Goal: Task Accomplishment & Management: Manage account settings

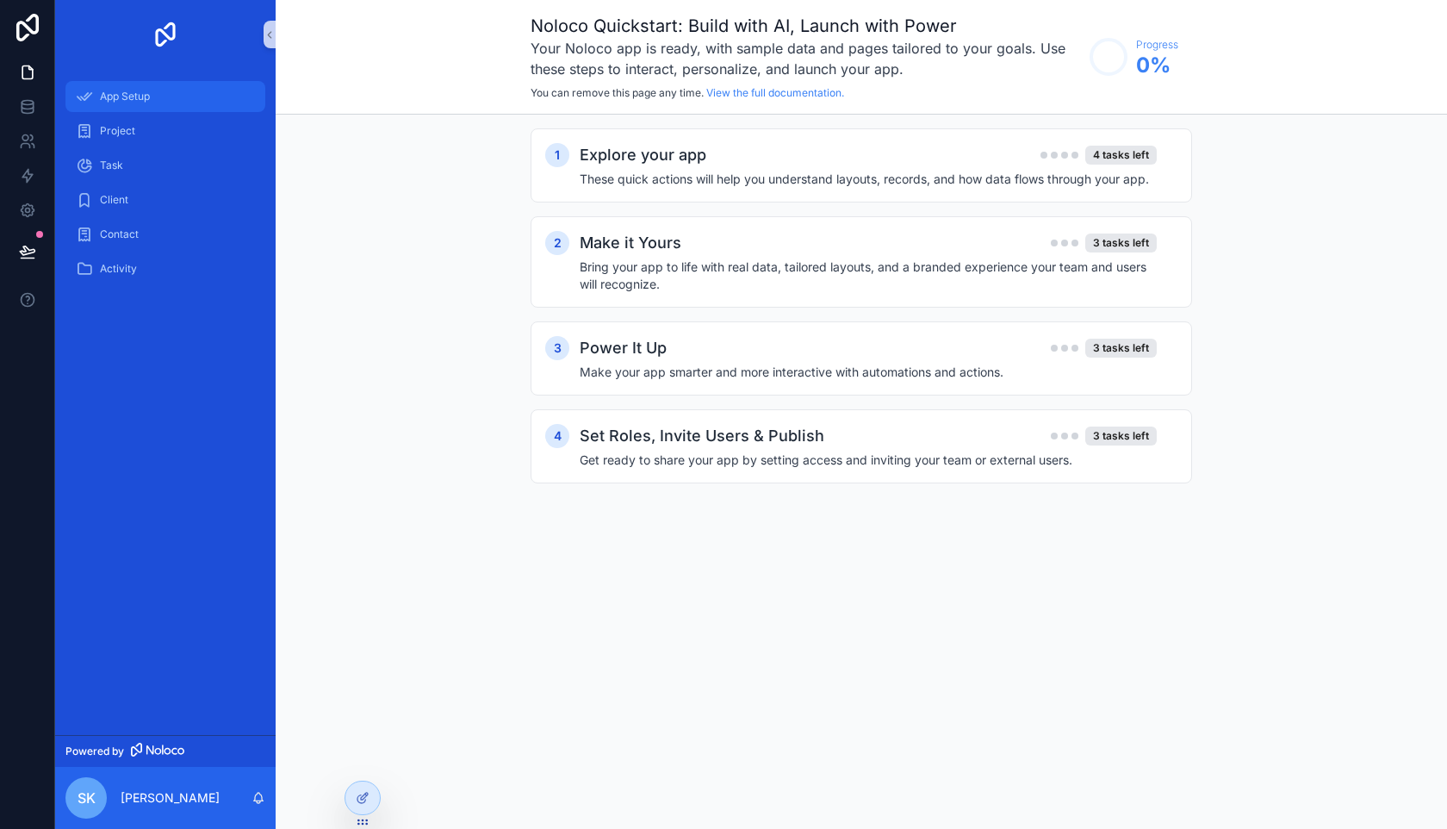
click at [150, 99] on span "App Setup" at bounding box center [125, 97] width 50 height 14
click at [146, 129] on div "Project" at bounding box center [165, 131] width 179 height 28
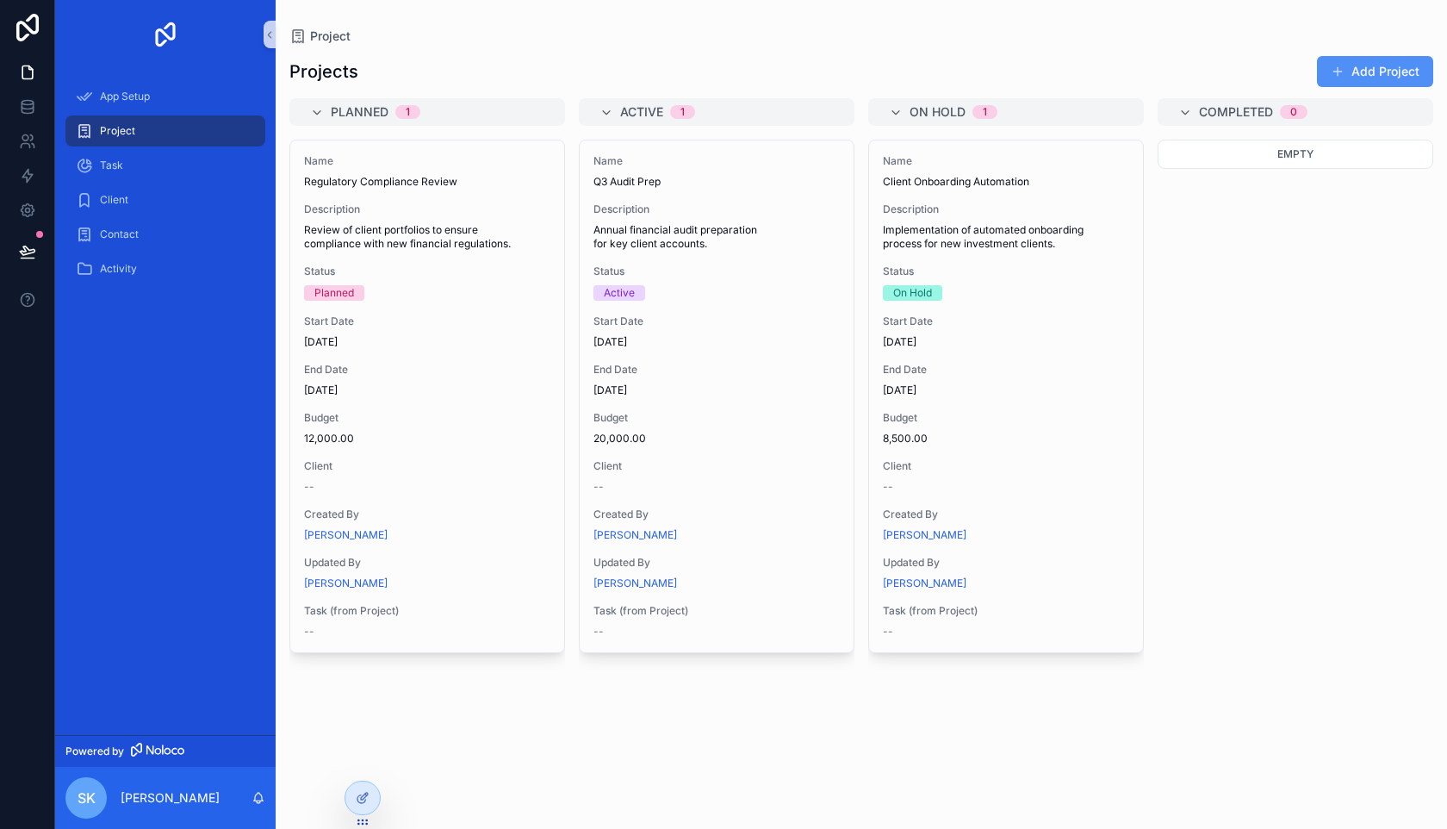
click at [1359, 86] on button "Add Project" at bounding box center [1375, 71] width 116 height 31
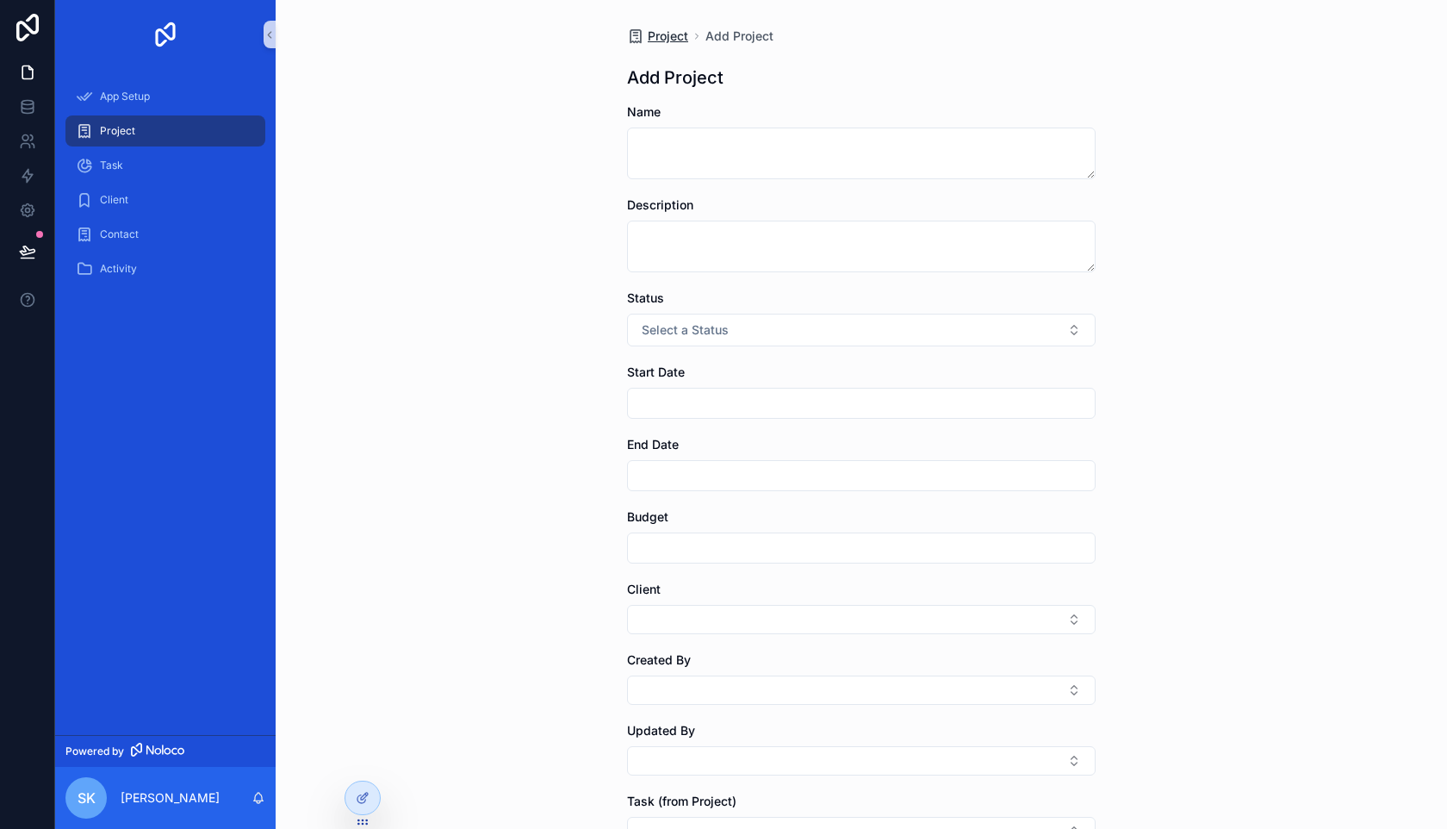
click at [666, 36] on span "Project" at bounding box center [668, 36] width 40 height 17
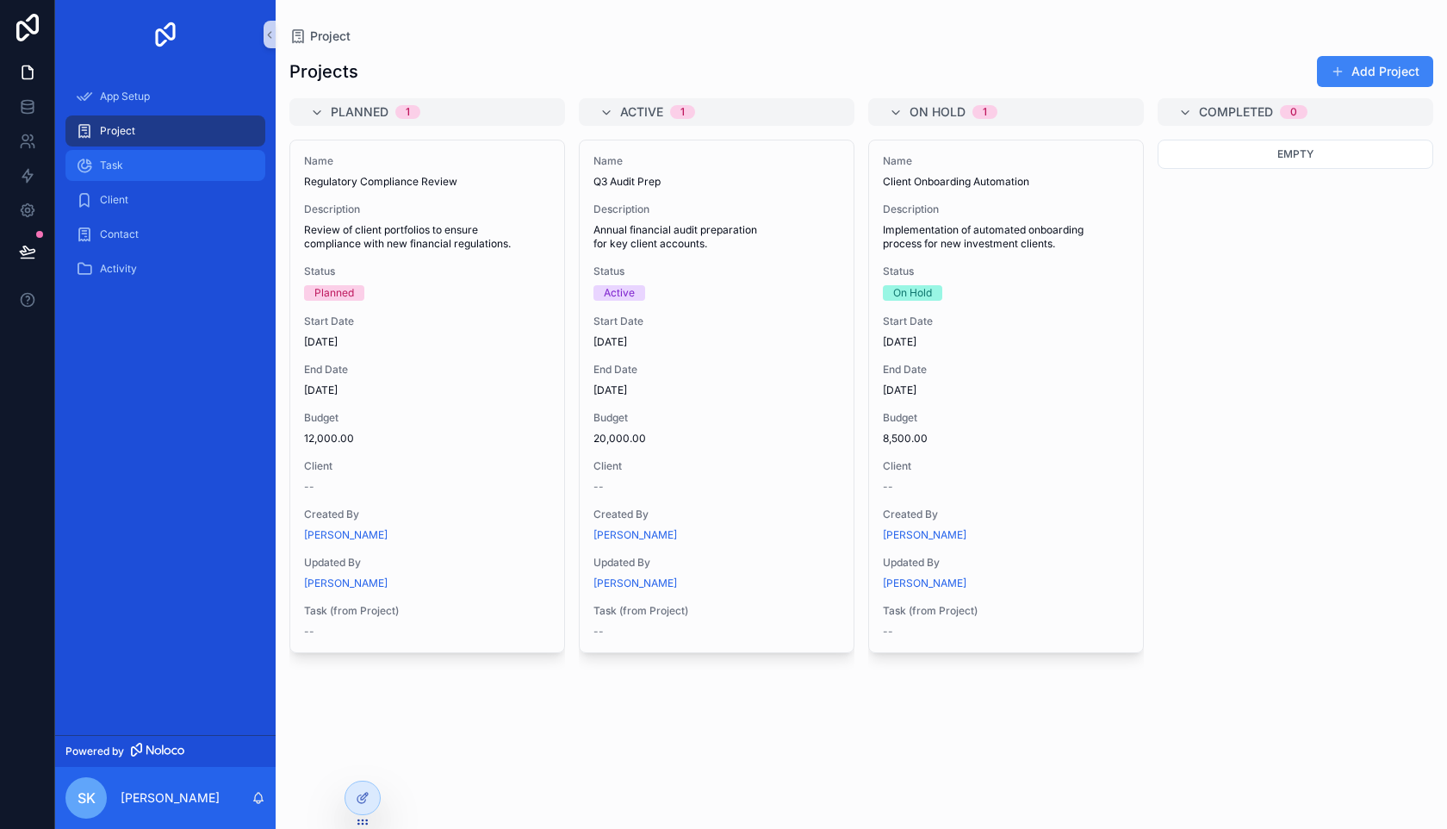
click at [198, 177] on div "Task" at bounding box center [165, 166] width 179 height 28
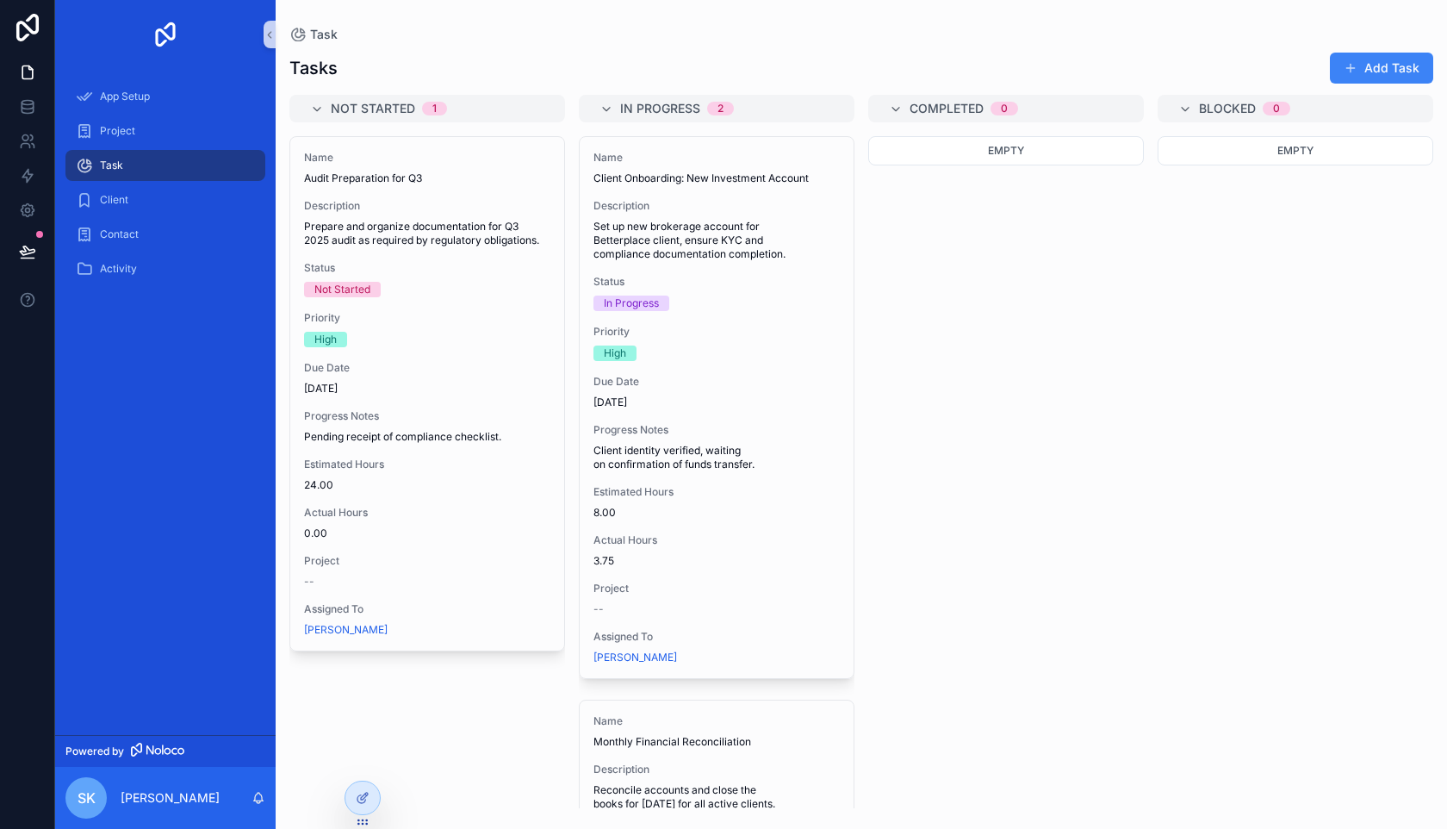
click at [998, 155] on span "Empty" at bounding box center [1006, 150] width 36 height 13
click at [1095, 237] on div "Empty" at bounding box center [1006, 472] width 276 height 672
click at [171, 192] on div "Client" at bounding box center [165, 200] width 179 height 28
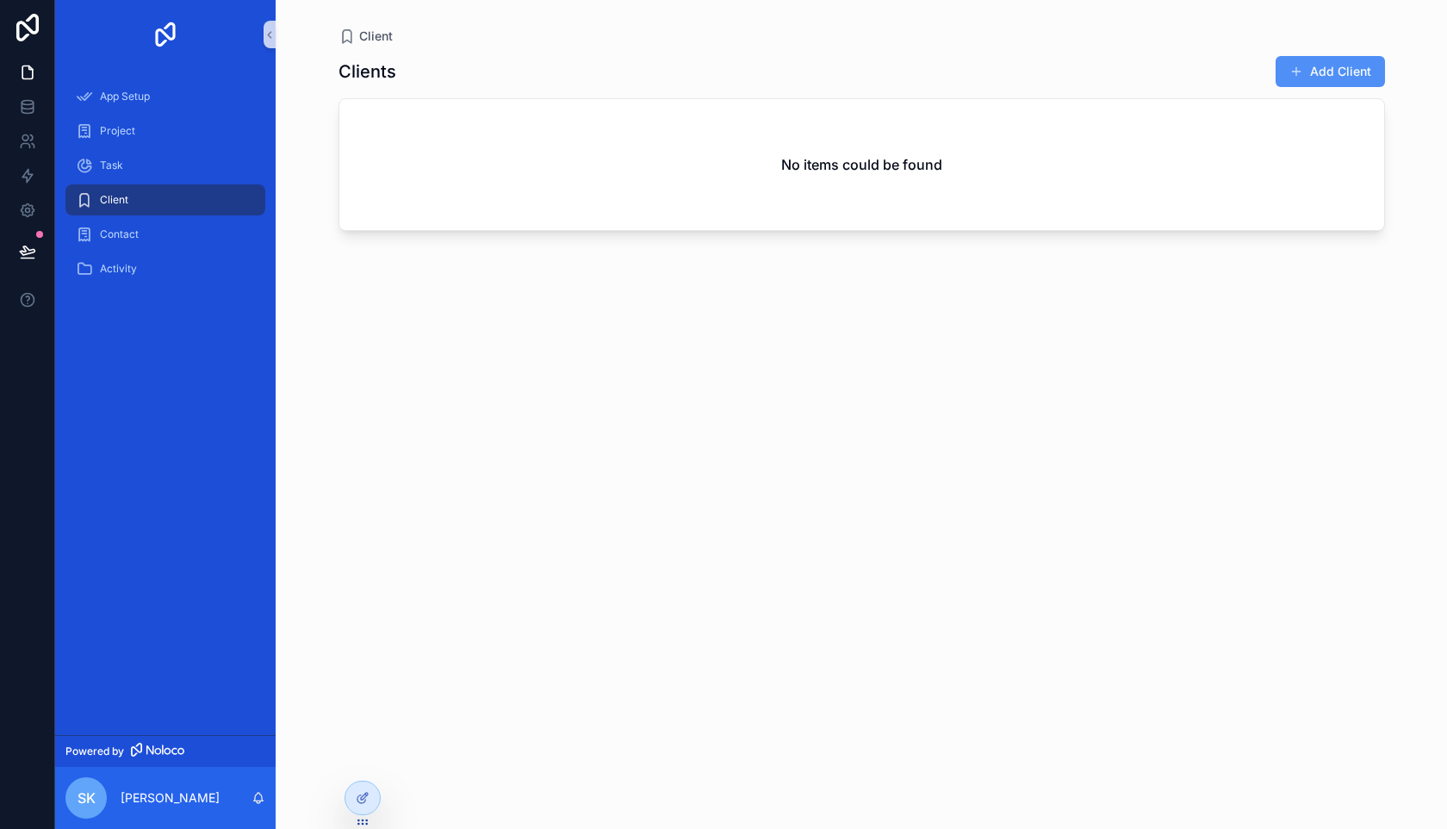
click at [1325, 74] on button "Add Client" at bounding box center [1330, 71] width 109 height 31
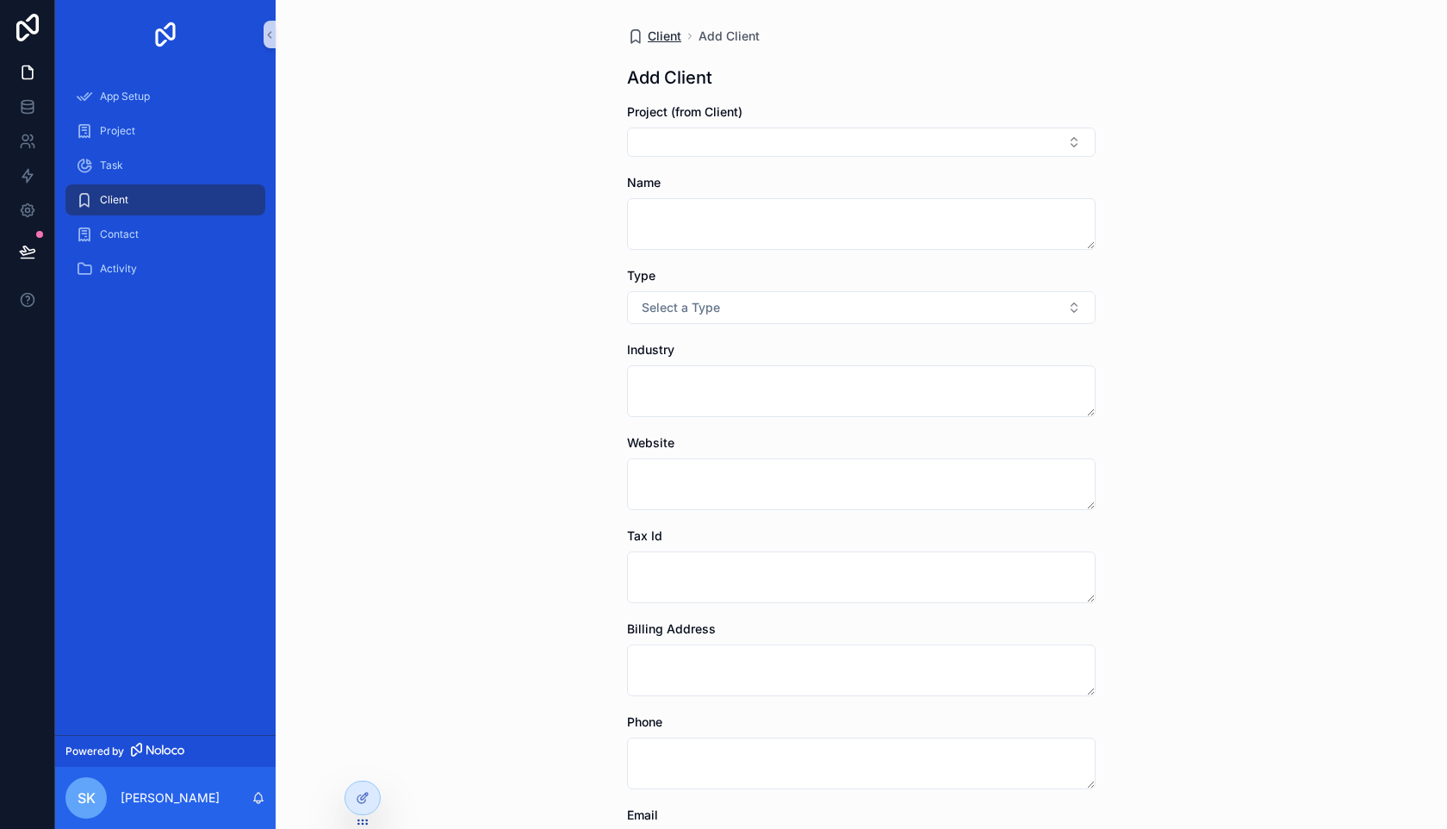
click at [667, 28] on span "Client" at bounding box center [665, 36] width 34 height 17
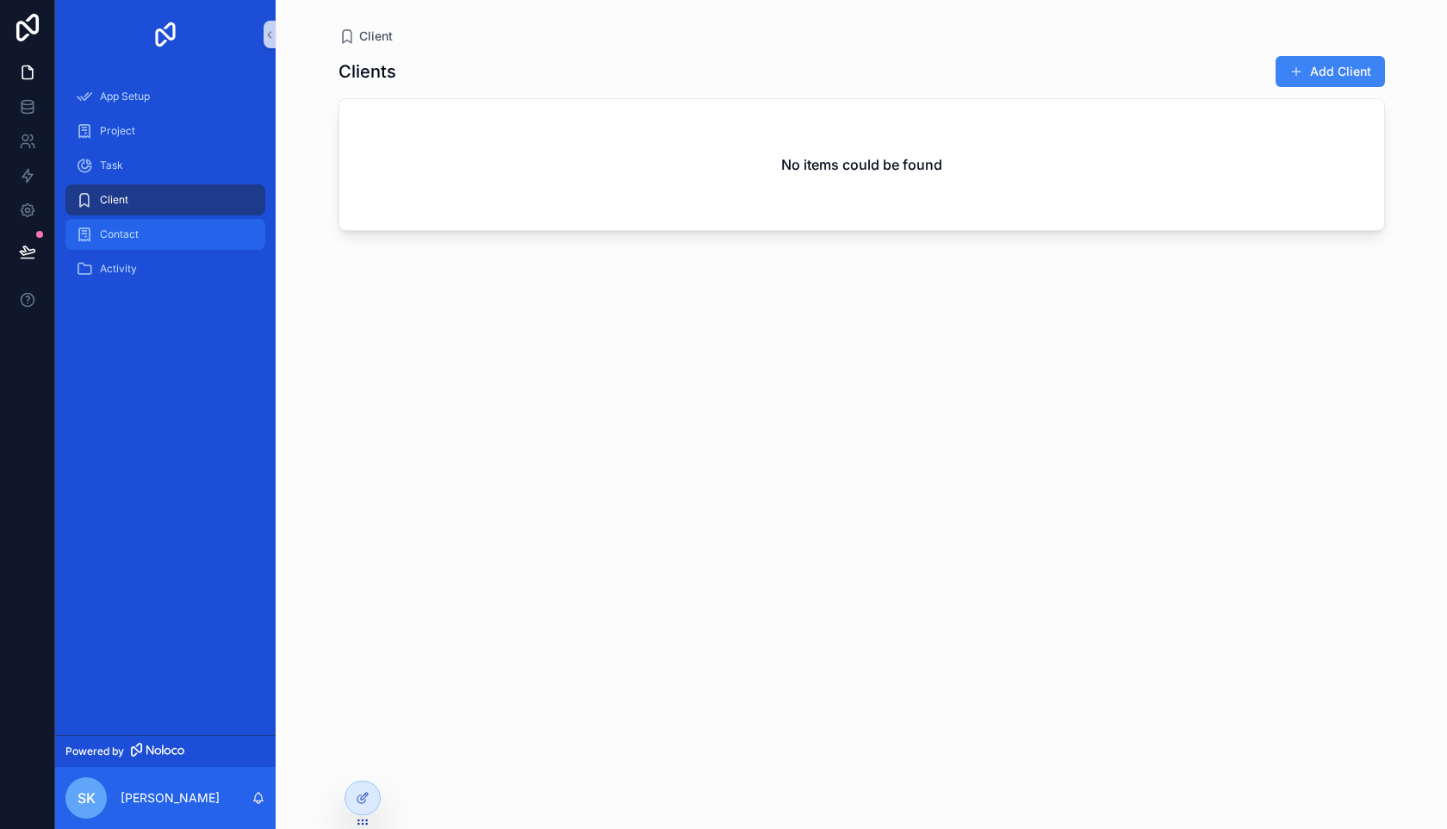
click at [152, 234] on div "Contact" at bounding box center [165, 235] width 179 height 28
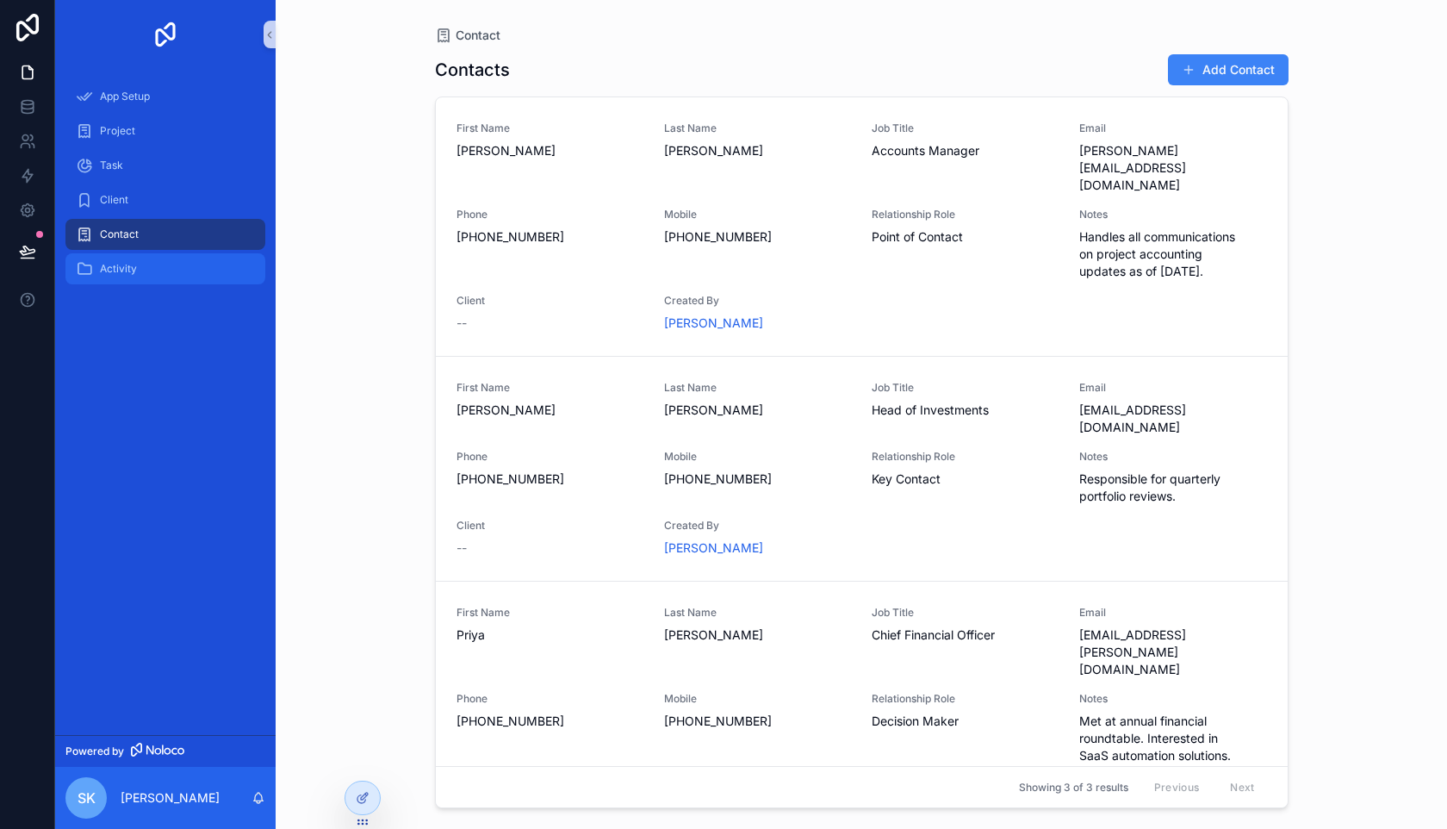
click at [147, 265] on div "Activity" at bounding box center [165, 269] width 179 height 28
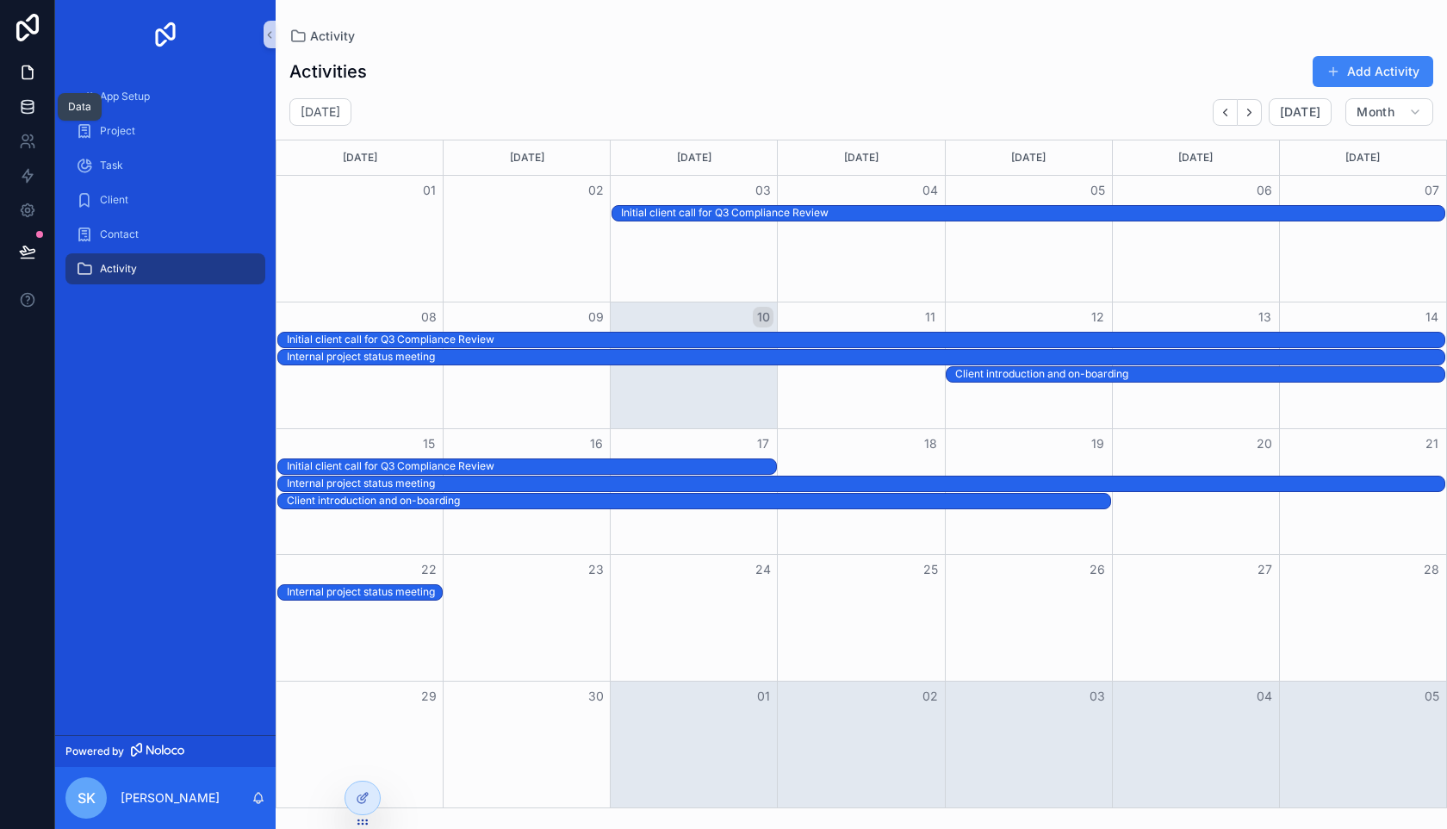
click at [25, 107] on icon at bounding box center [27, 106] width 17 height 17
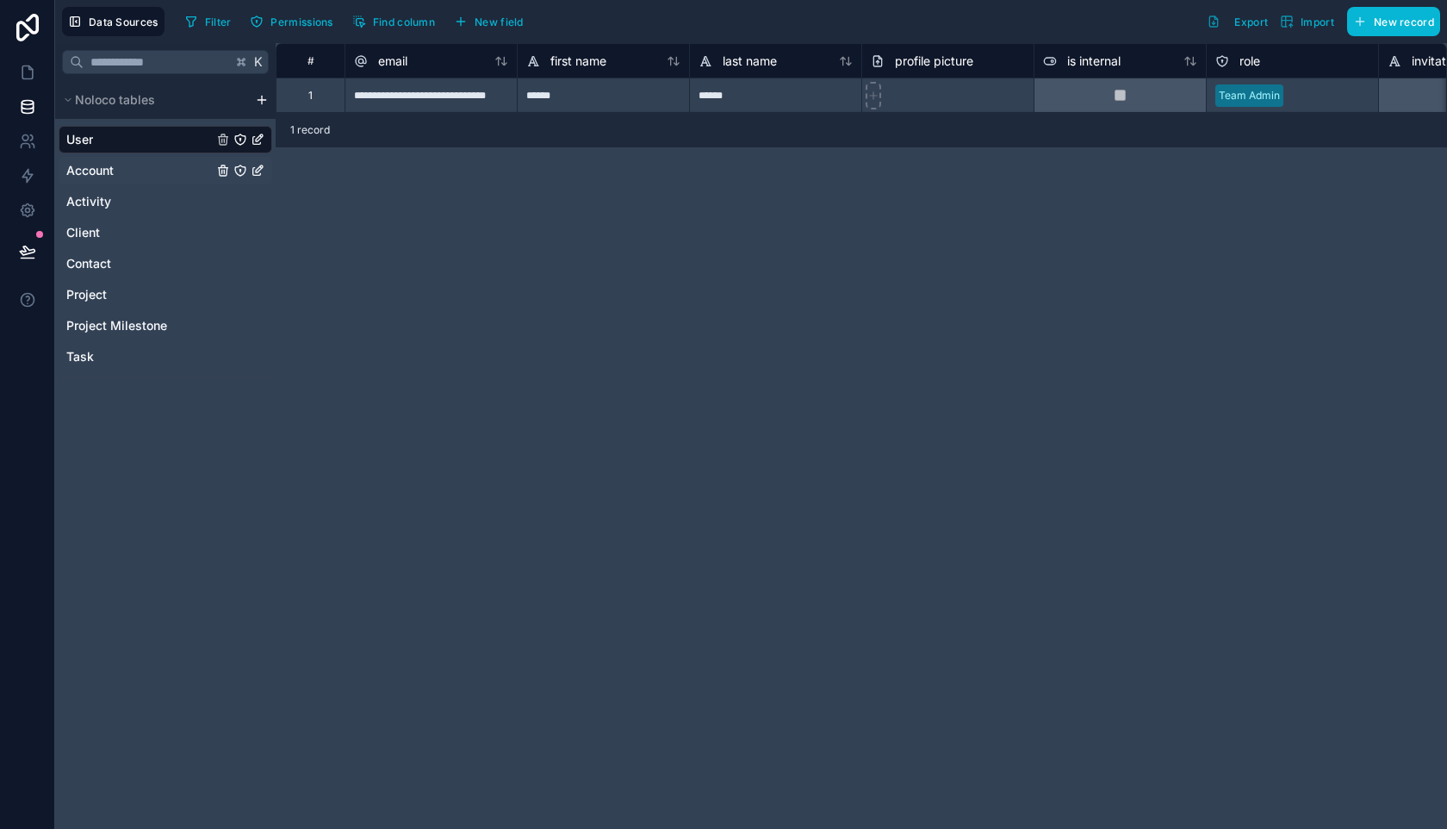
click at [106, 178] on span "Account" at bounding box center [89, 170] width 47 height 17
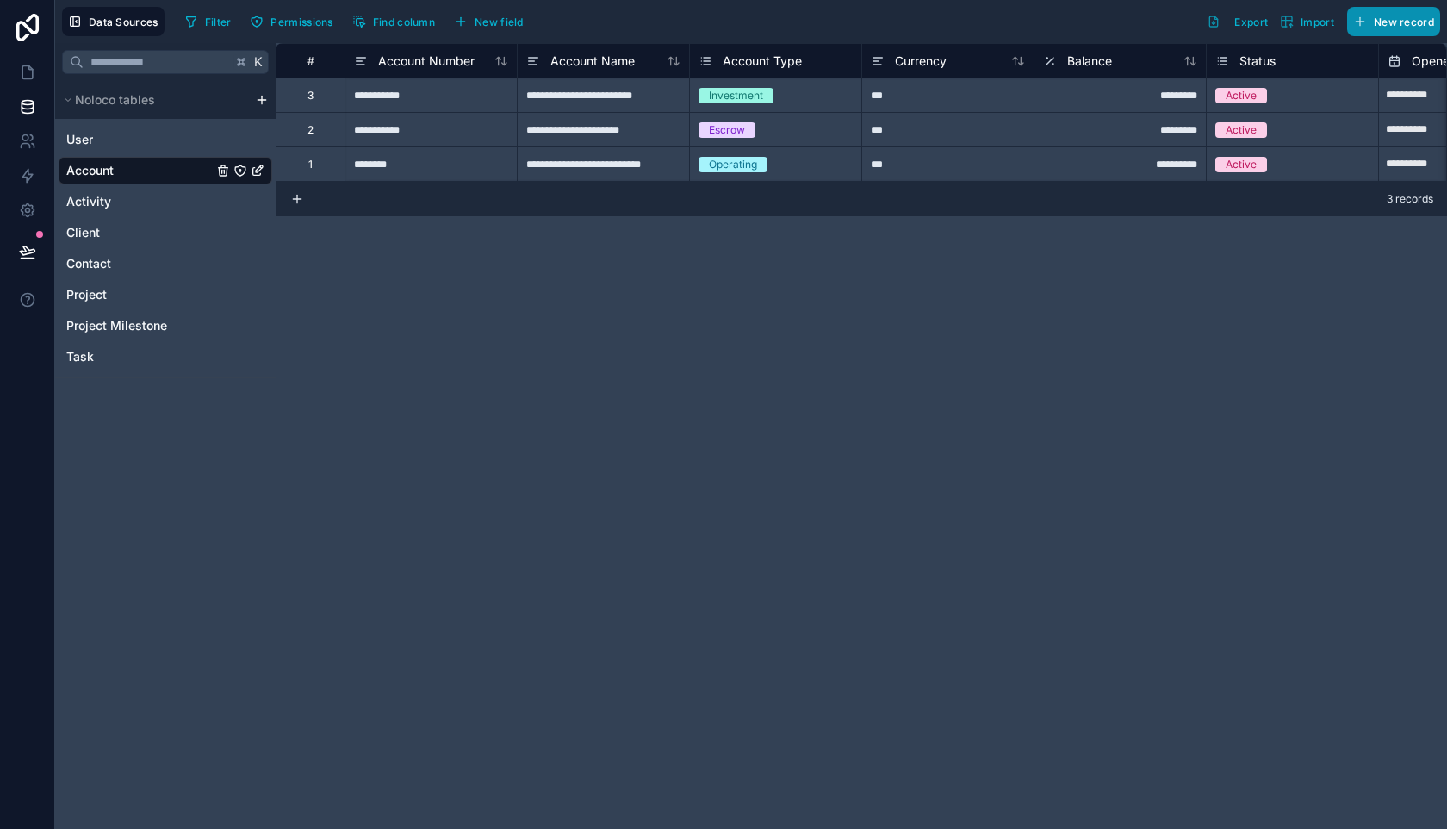
click at [1373, 29] on button "New record" at bounding box center [1393, 21] width 93 height 29
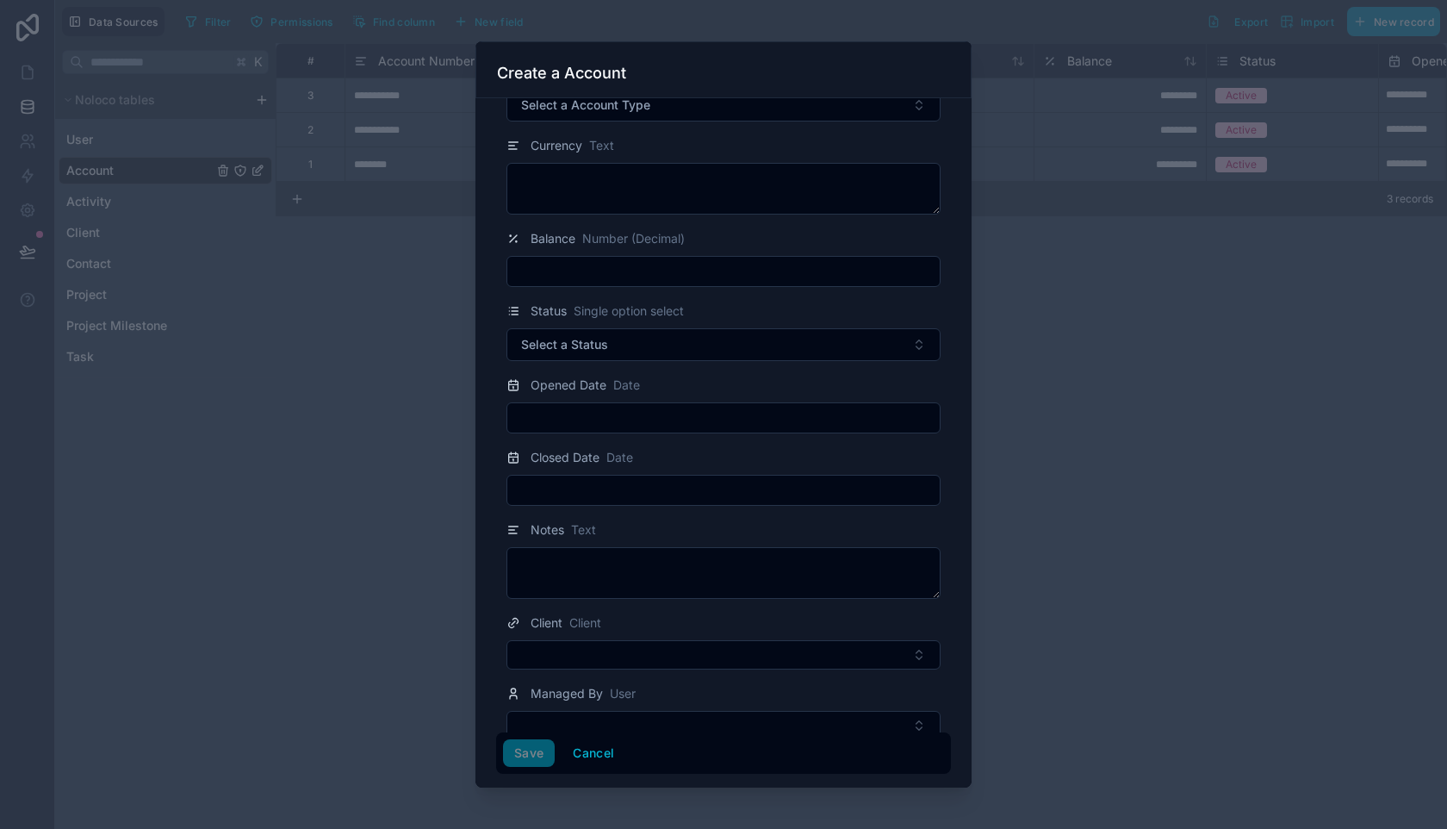
scroll to position [264, 0]
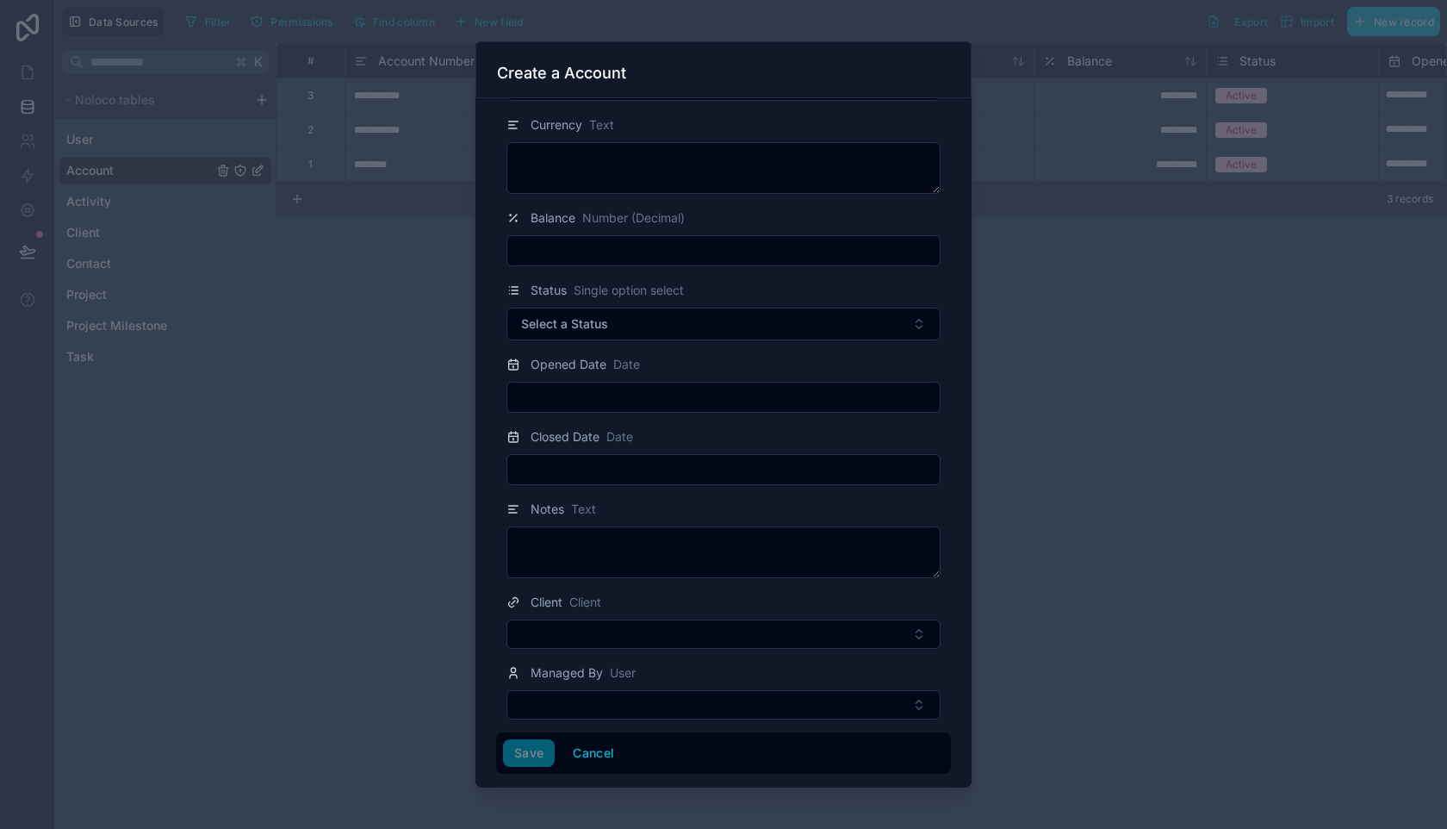
click at [1151, 494] on div at bounding box center [723, 414] width 1447 height 829
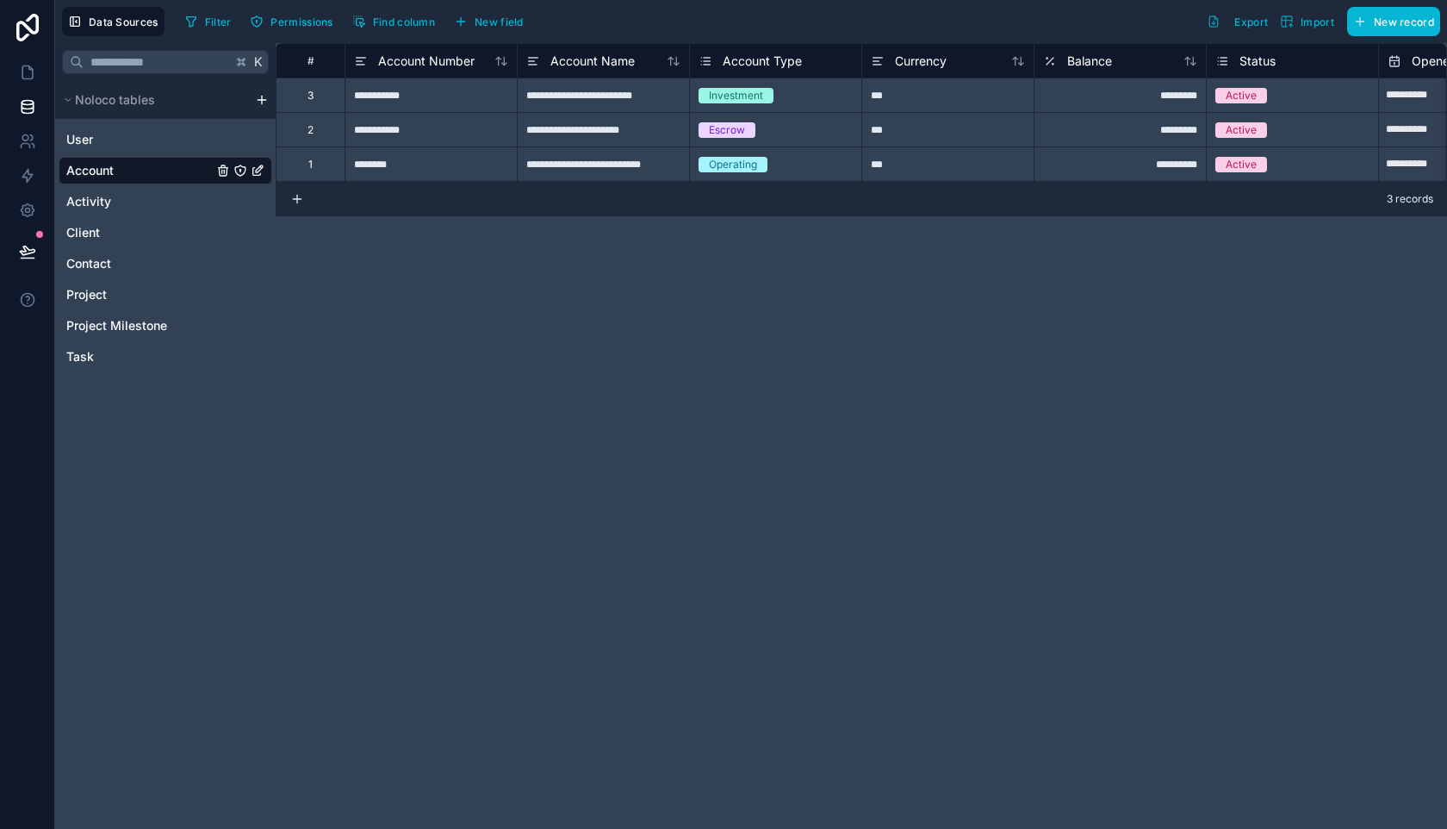
click at [769, 100] on span "Investment" at bounding box center [736, 96] width 75 height 16
click at [821, 122] on div "Escrow" at bounding box center [775, 130] width 171 height 19
click at [824, 146] on div "Operating" at bounding box center [775, 163] width 172 height 34
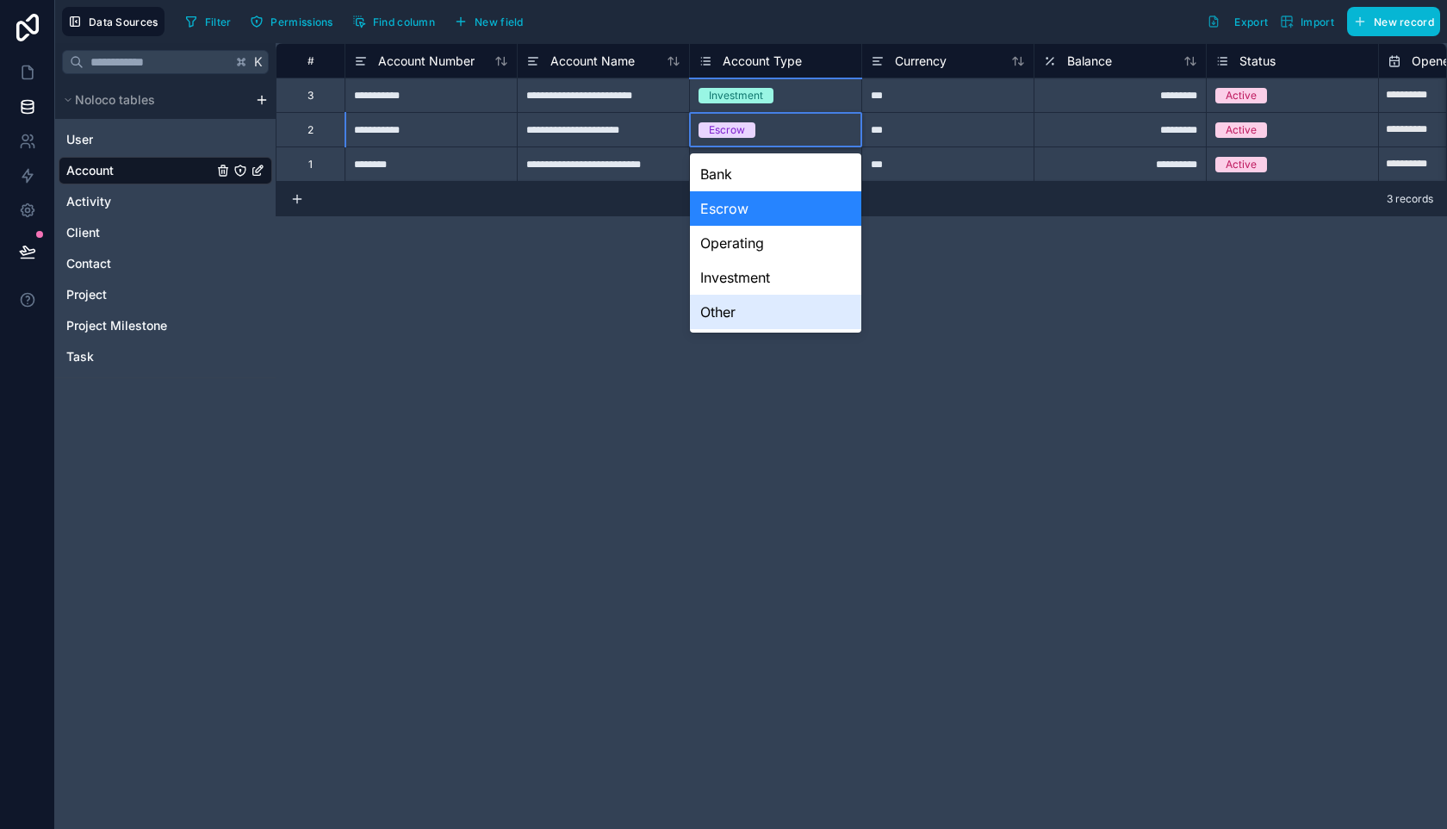
click at [686, 331] on div "**********" at bounding box center [862, 436] width 1172 height 786
click at [623, 323] on div "**********" at bounding box center [862, 436] width 1172 height 786
click at [1017, 151] on div "***" at bounding box center [948, 163] width 172 height 34
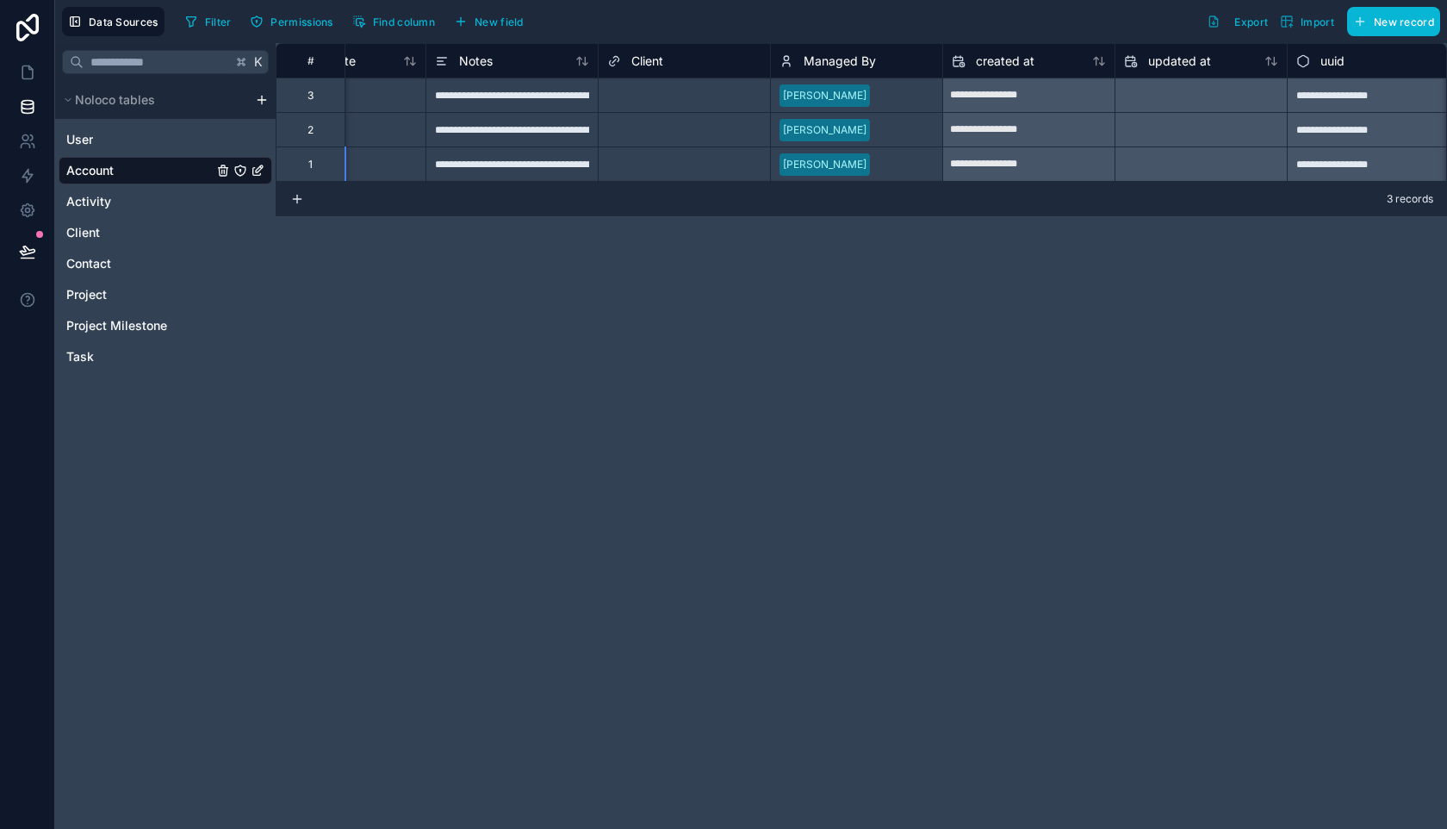
scroll to position [0, 1310]
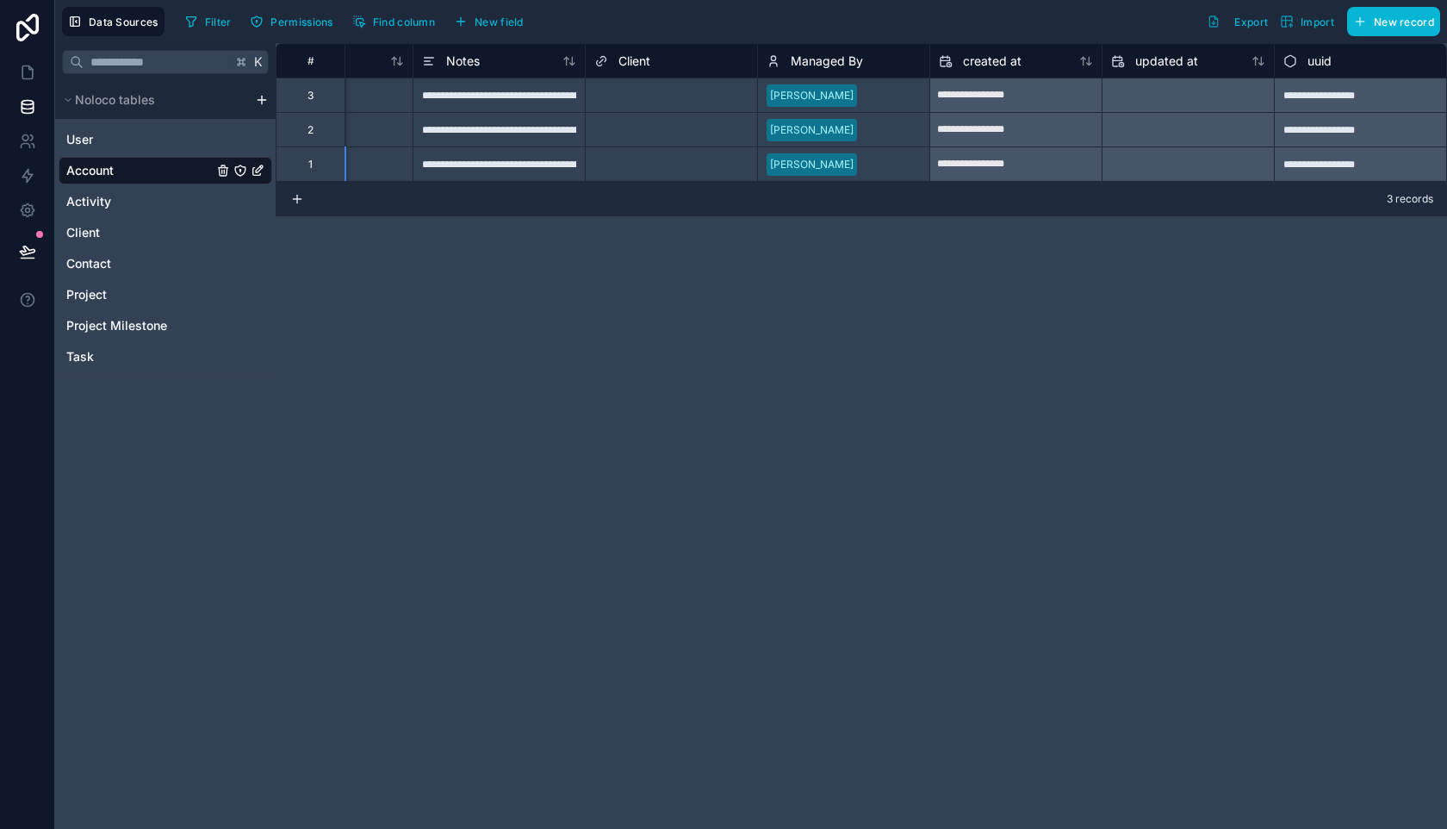
click at [859, 109] on div "[PERSON_NAME]" at bounding box center [843, 95] width 171 height 34
click at [690, 115] on div "Select a Client" at bounding box center [671, 130] width 171 height 34
click at [701, 90] on div at bounding box center [710, 95] width 77 height 17
click at [874, 130] on div at bounding box center [892, 129] width 57 height 17
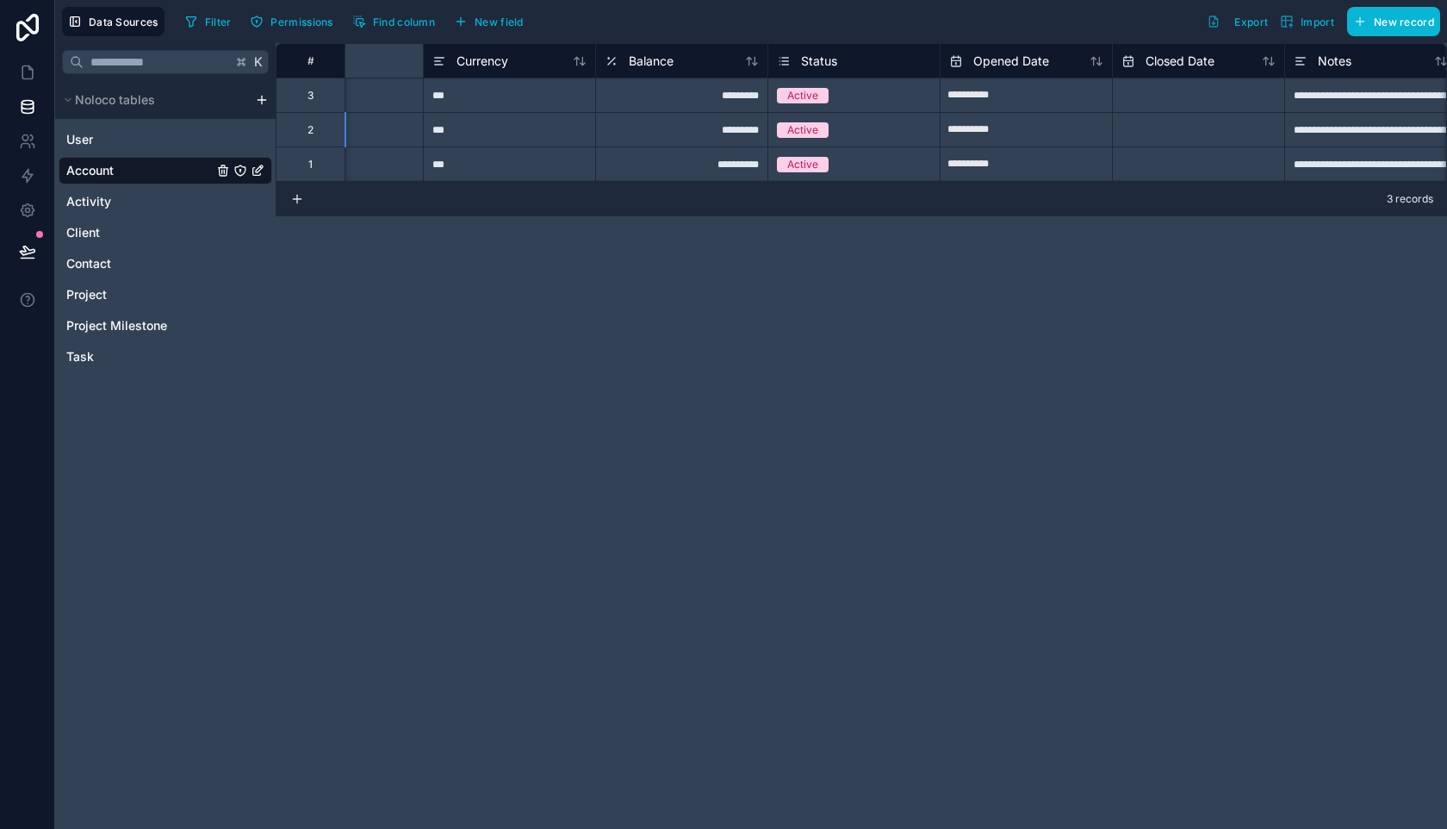
scroll to position [0, 0]
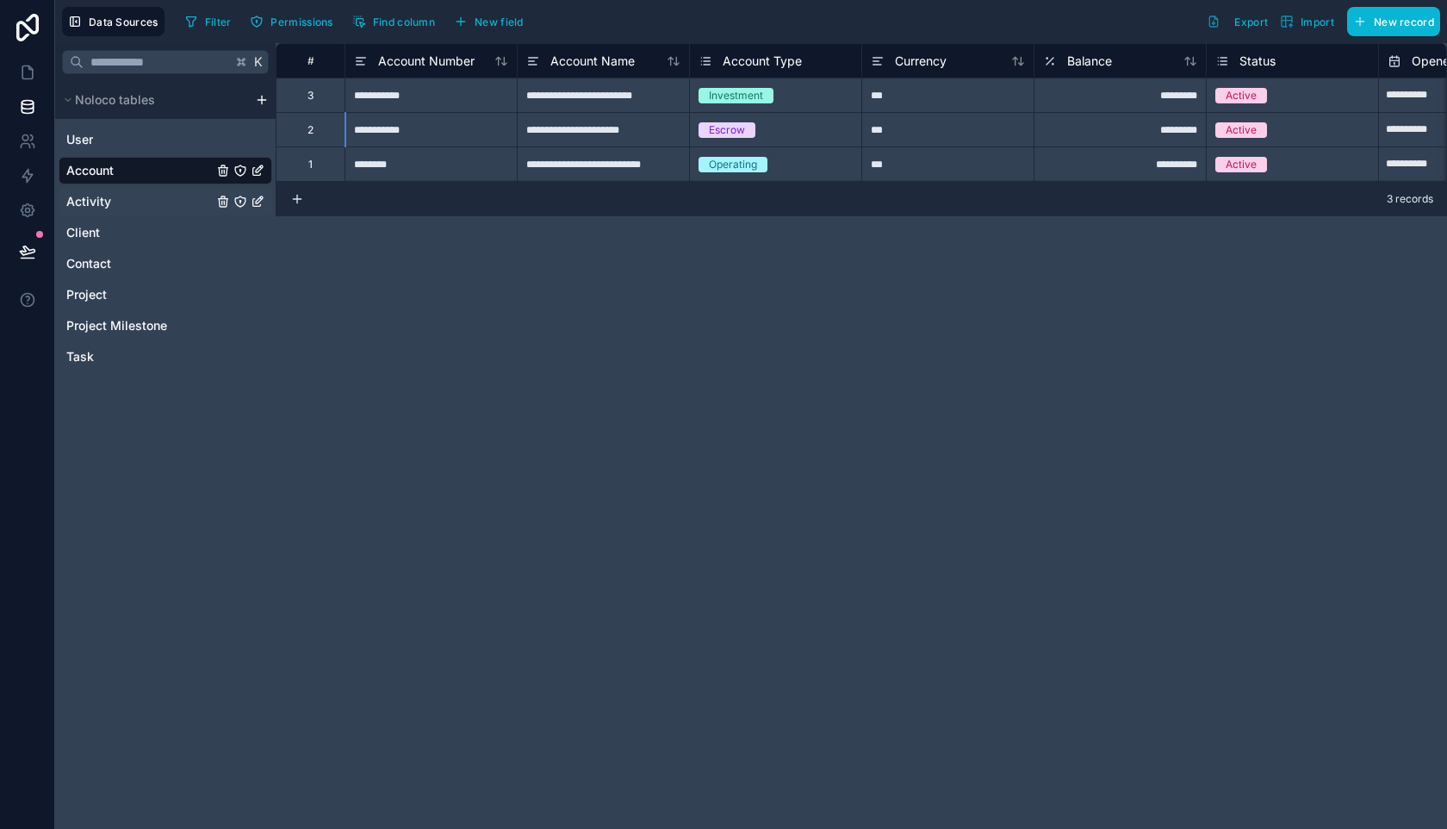
click at [149, 203] on link "Activity" at bounding box center [139, 201] width 146 height 17
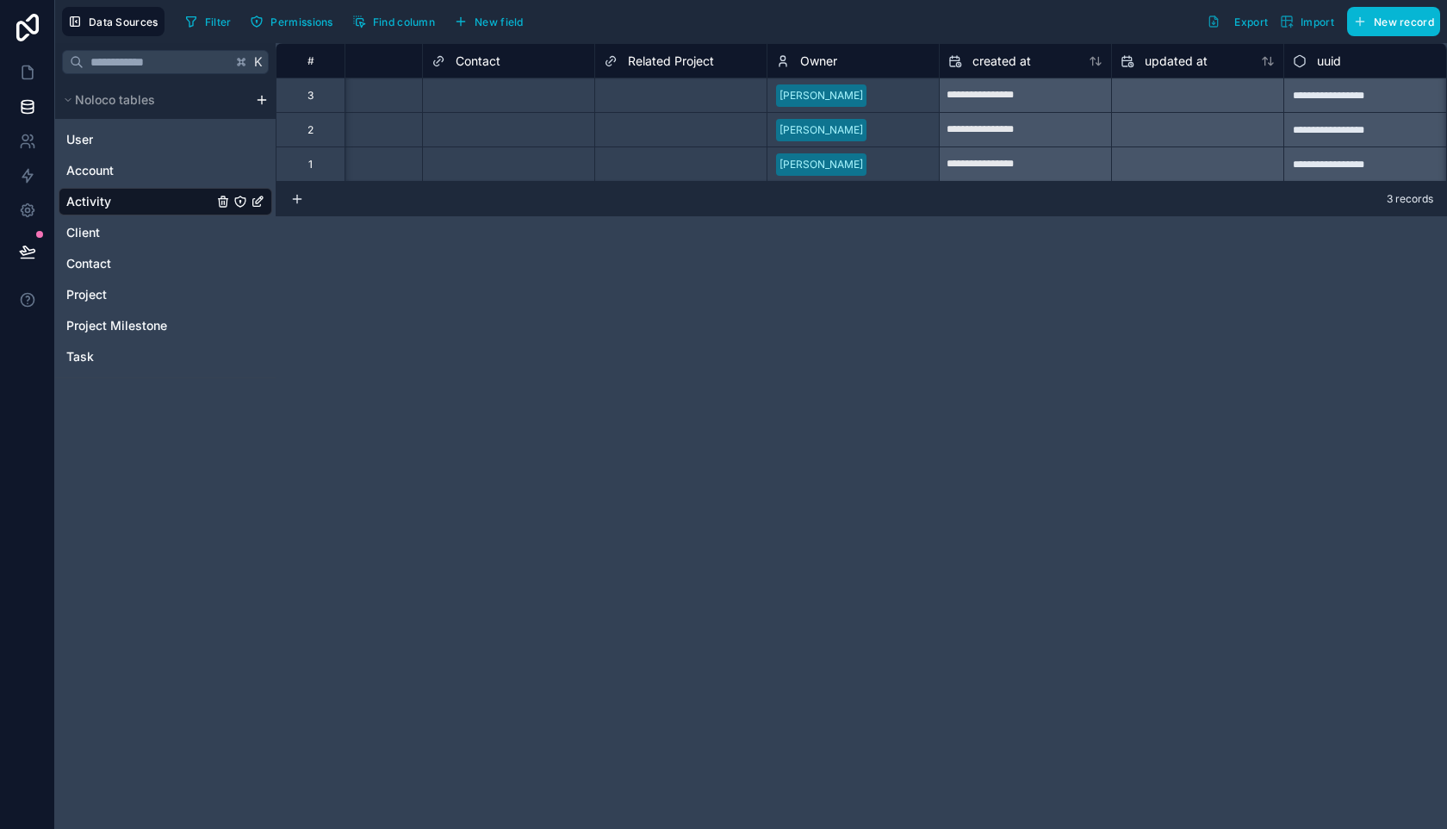
scroll to position [0, 1138]
click at [144, 266] on link "Contact" at bounding box center [139, 263] width 146 height 17
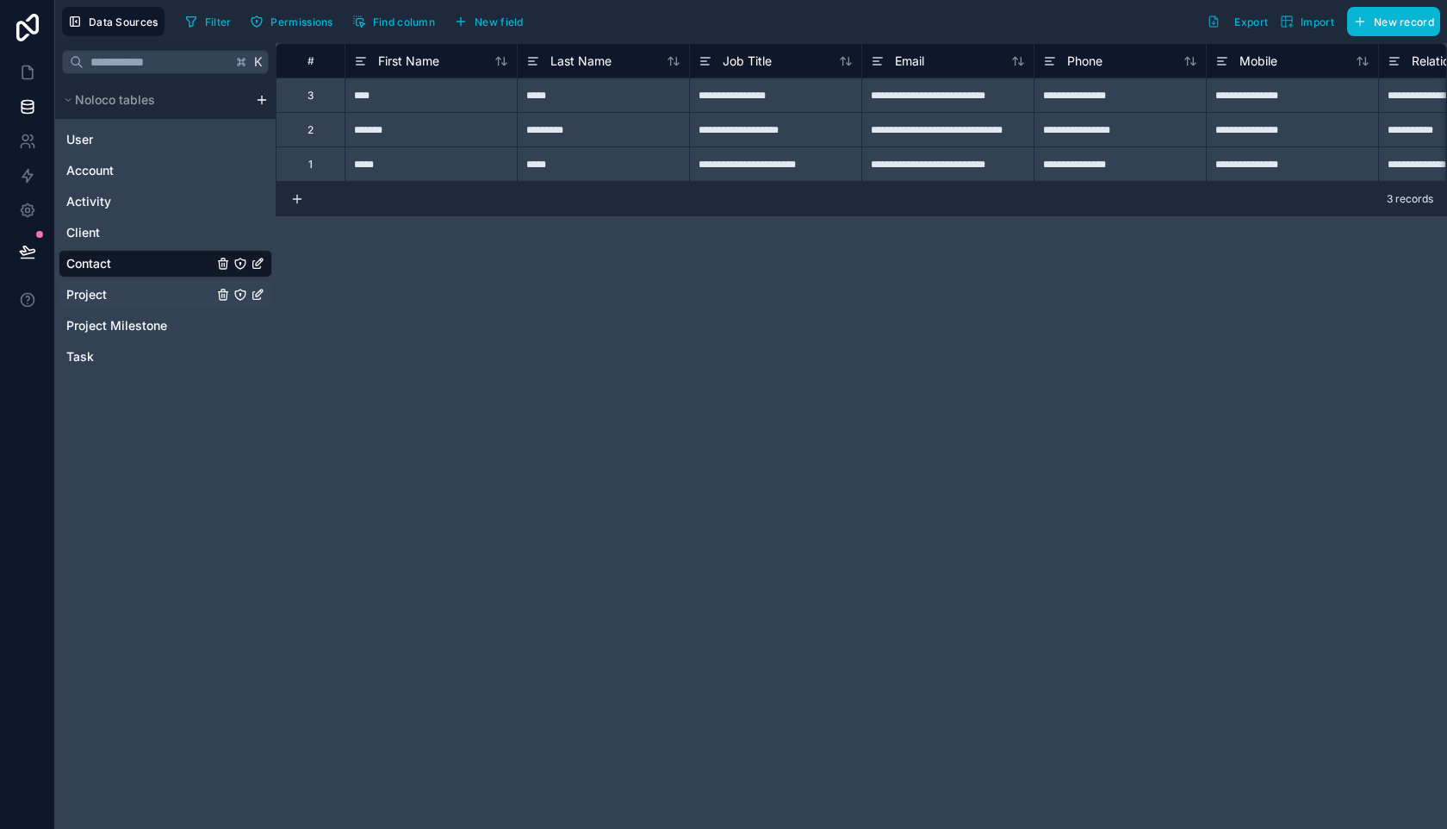
click at [140, 300] on link "Project" at bounding box center [139, 294] width 146 height 17
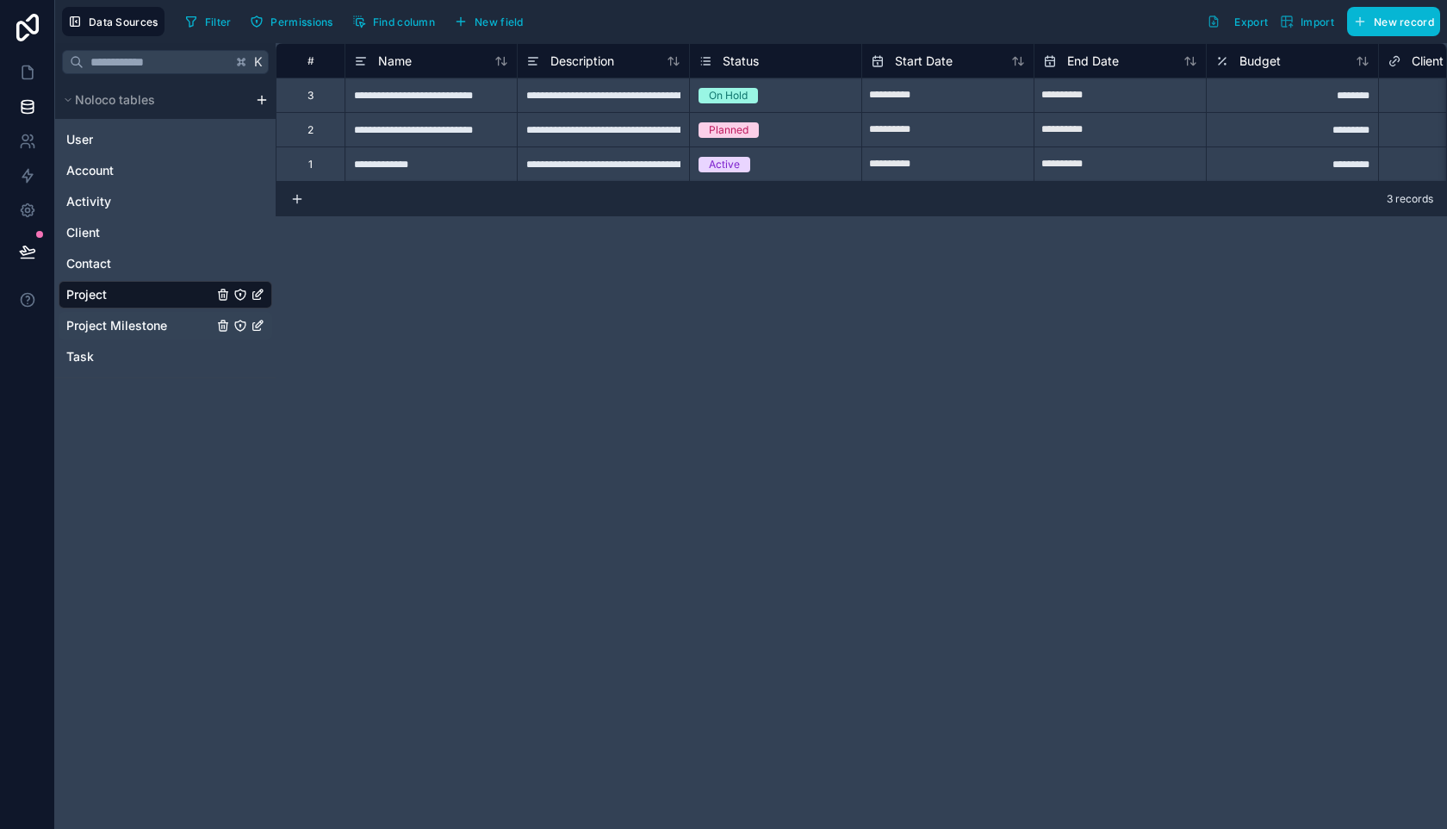
click at [137, 325] on span "Project Milestone" at bounding box center [116, 325] width 101 height 17
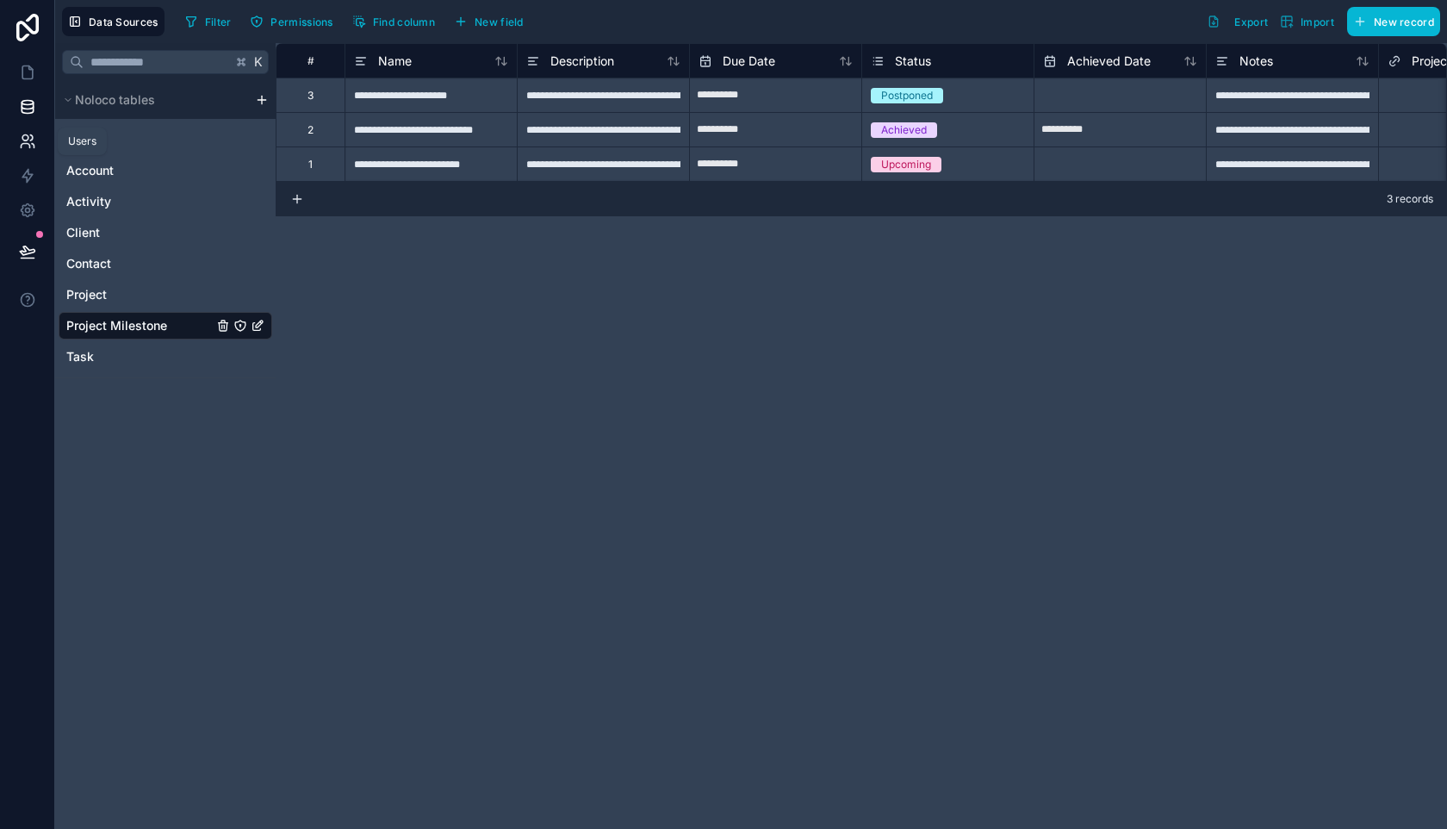
click at [31, 136] on icon at bounding box center [31, 137] width 3 height 5
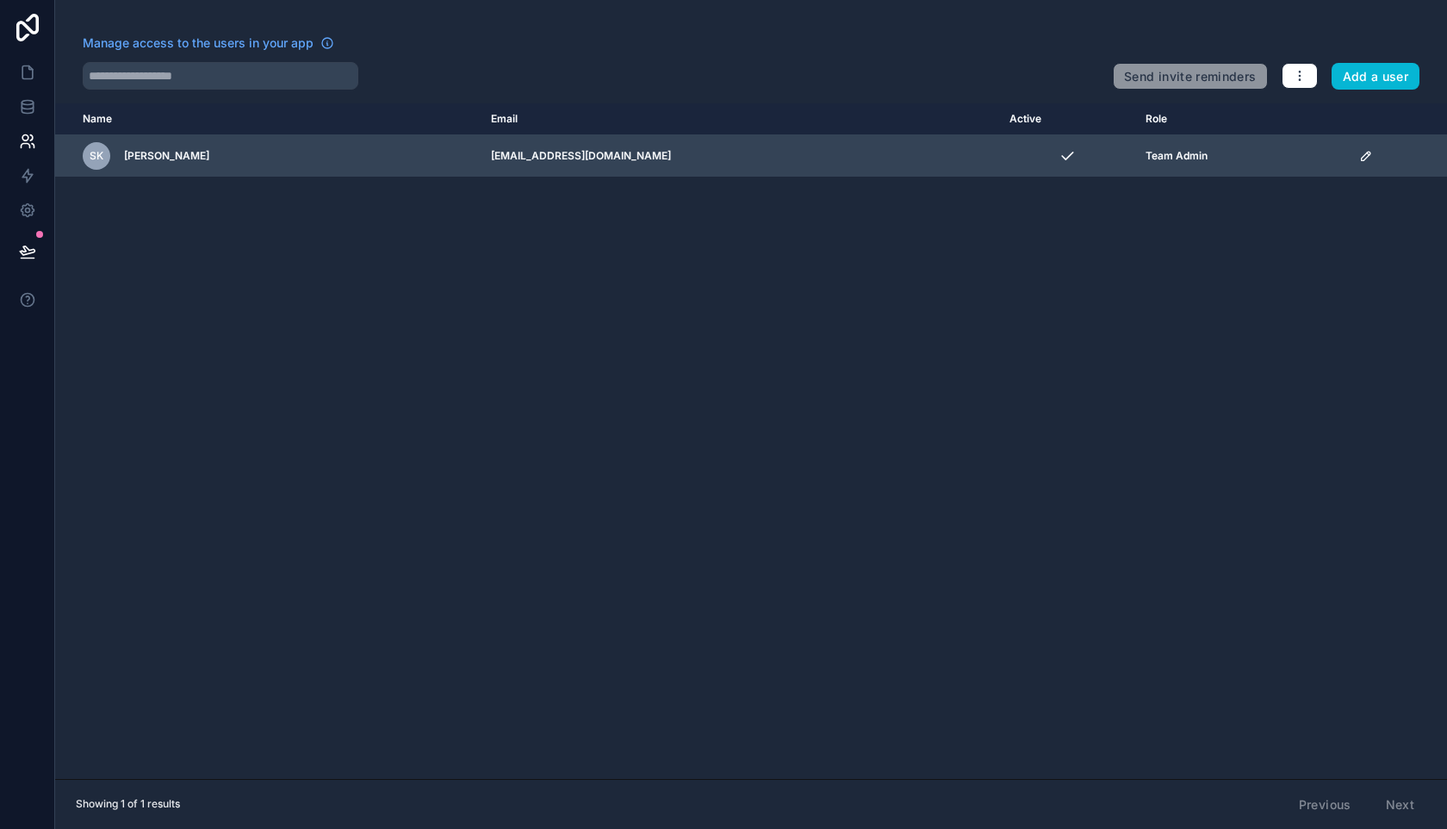
click at [1364, 152] on icon "scrollable content" at bounding box center [1366, 156] width 9 height 9
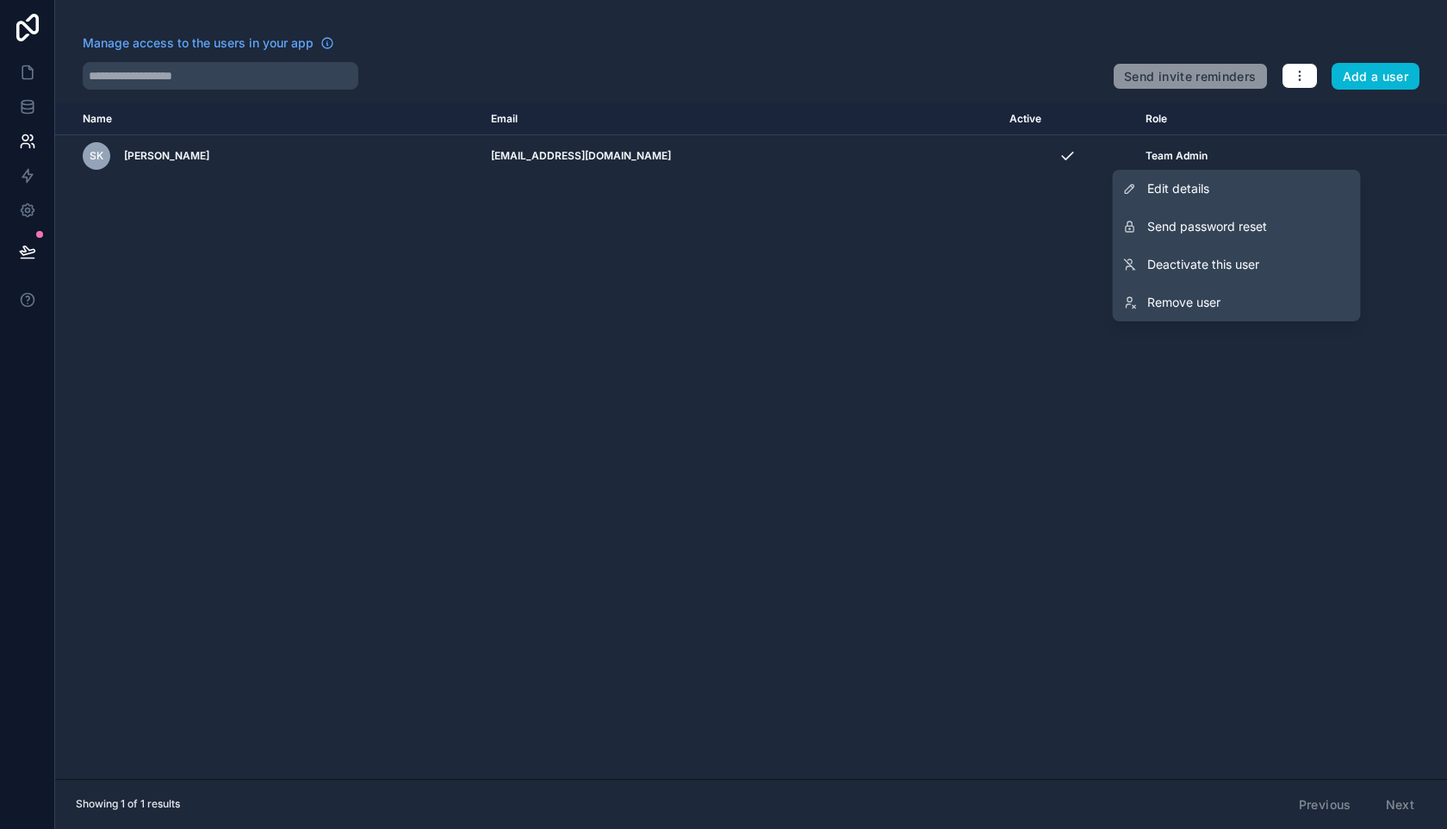
click at [1074, 251] on div "Name Email Active Role [DOMAIN_NAME] SK [PERSON_NAME] [EMAIL_ADDRESS][DOMAIN_NA…" at bounding box center [751, 440] width 1392 height 675
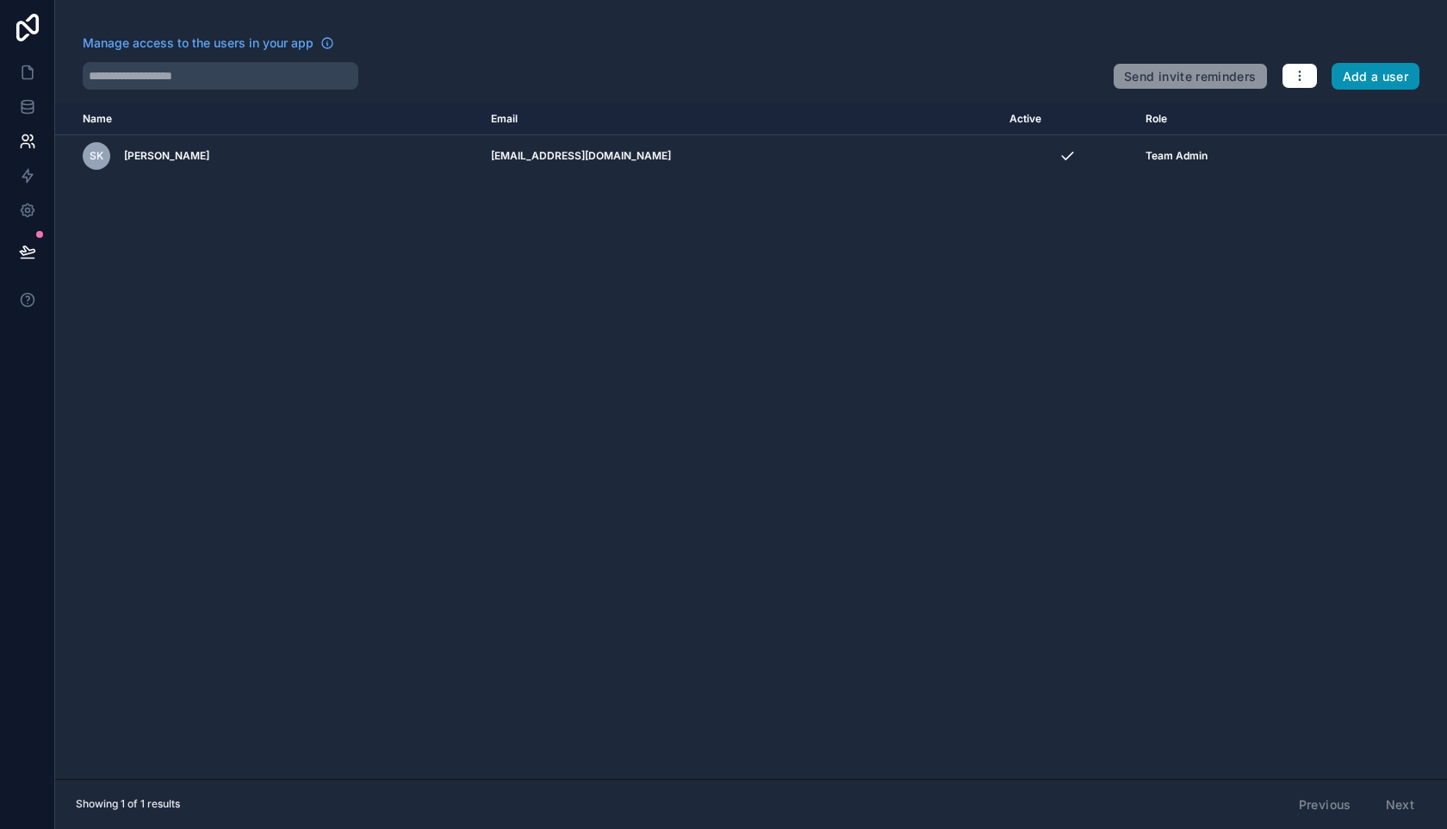
click at [1339, 85] on button "Add a user" at bounding box center [1376, 77] width 89 height 28
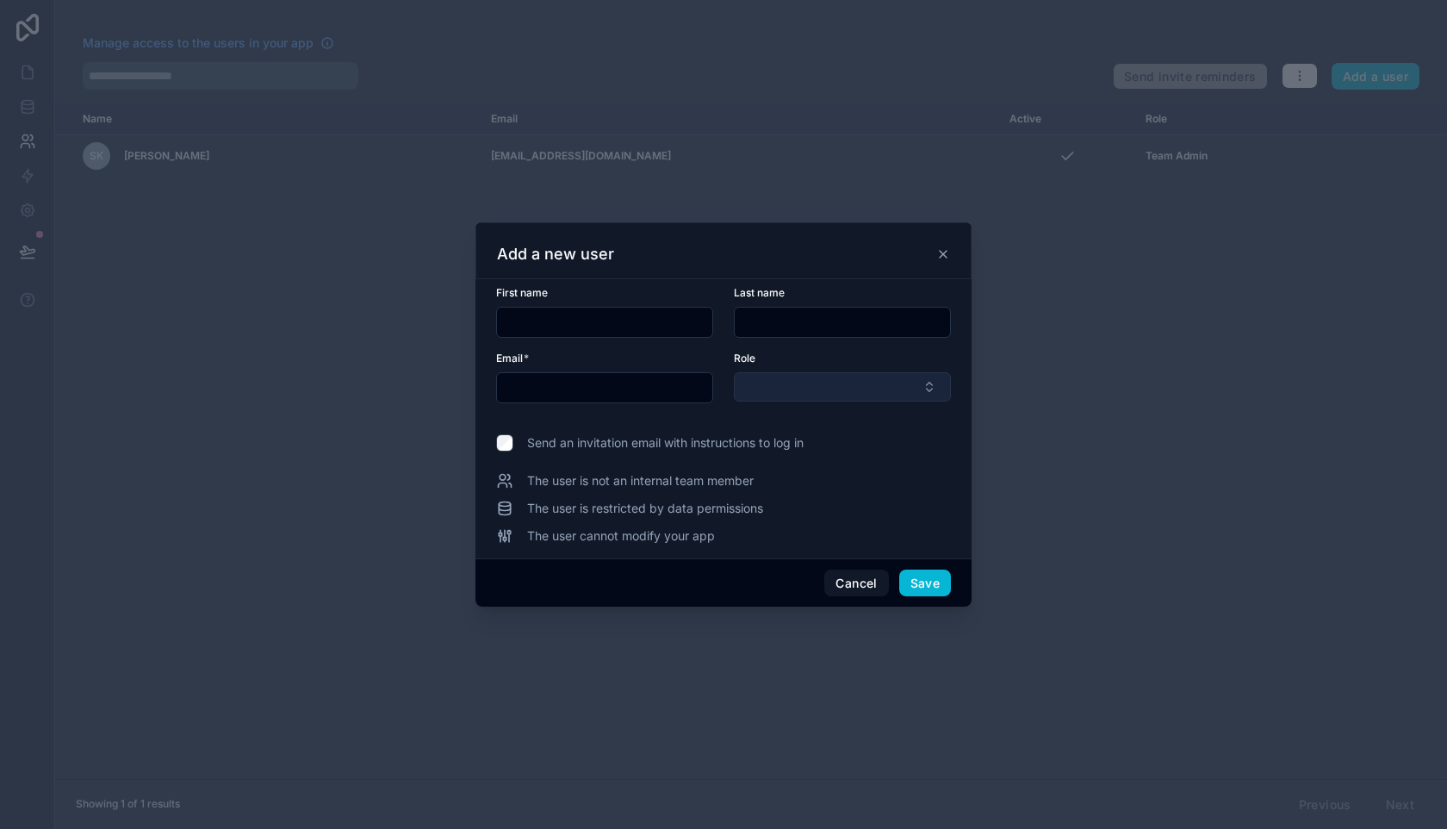
click at [781, 390] on button "Select Button" at bounding box center [842, 386] width 217 height 29
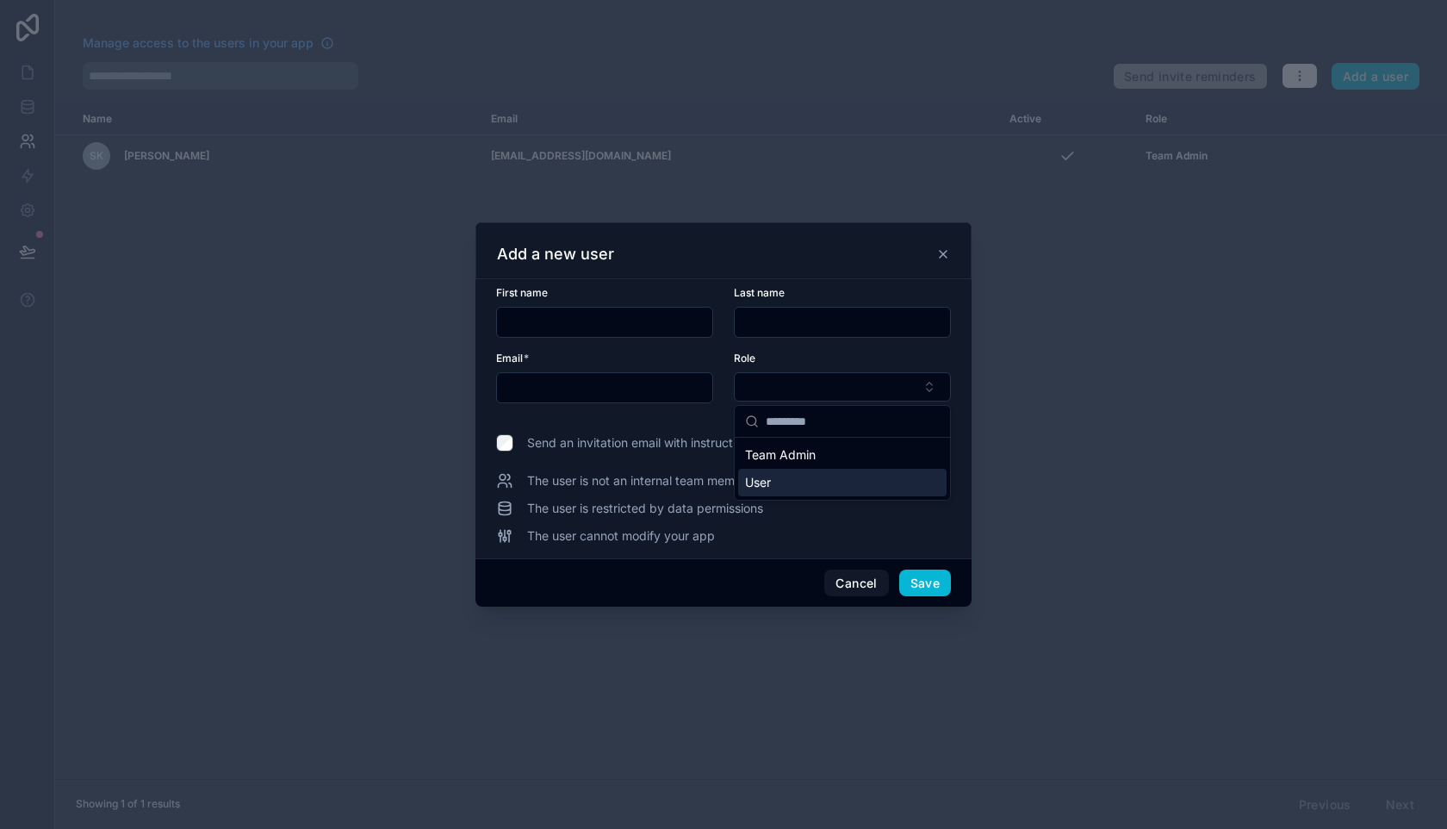
click at [600, 405] on form "First name Last name Email * Role" at bounding box center [723, 355] width 455 height 138
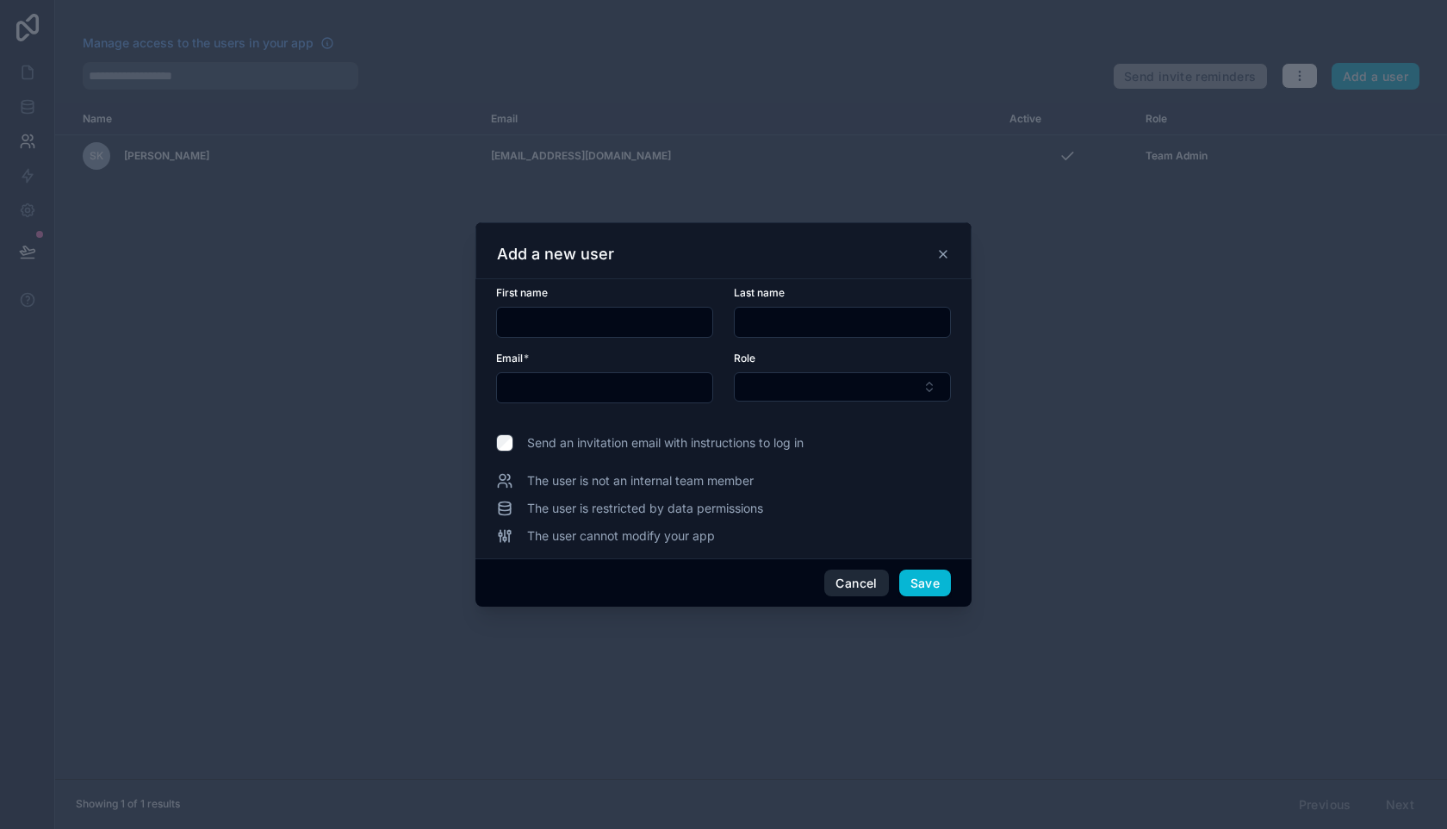
click at [868, 587] on button "Cancel" at bounding box center [857, 583] width 64 height 28
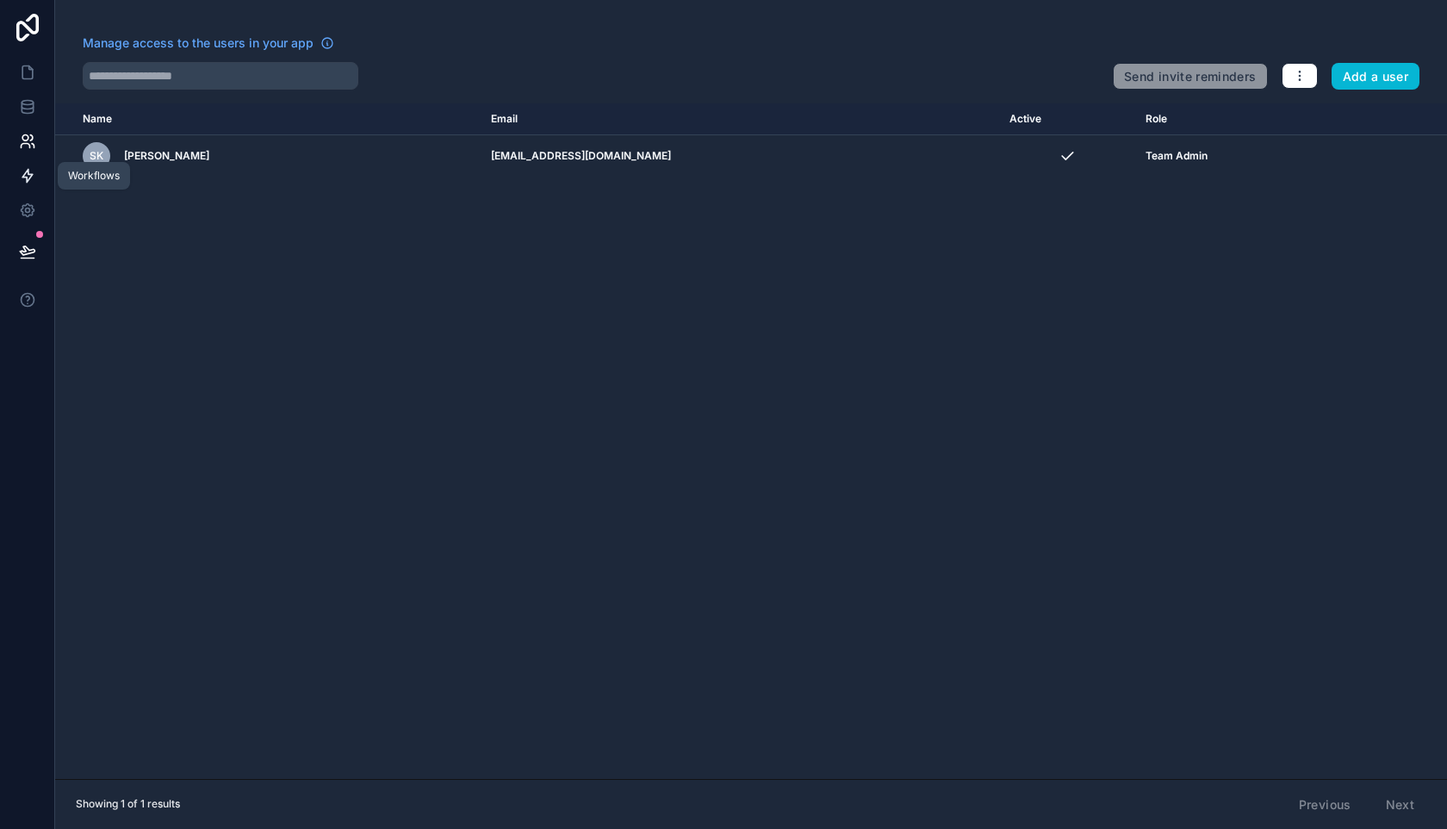
click at [26, 178] on icon at bounding box center [27, 176] width 10 height 13
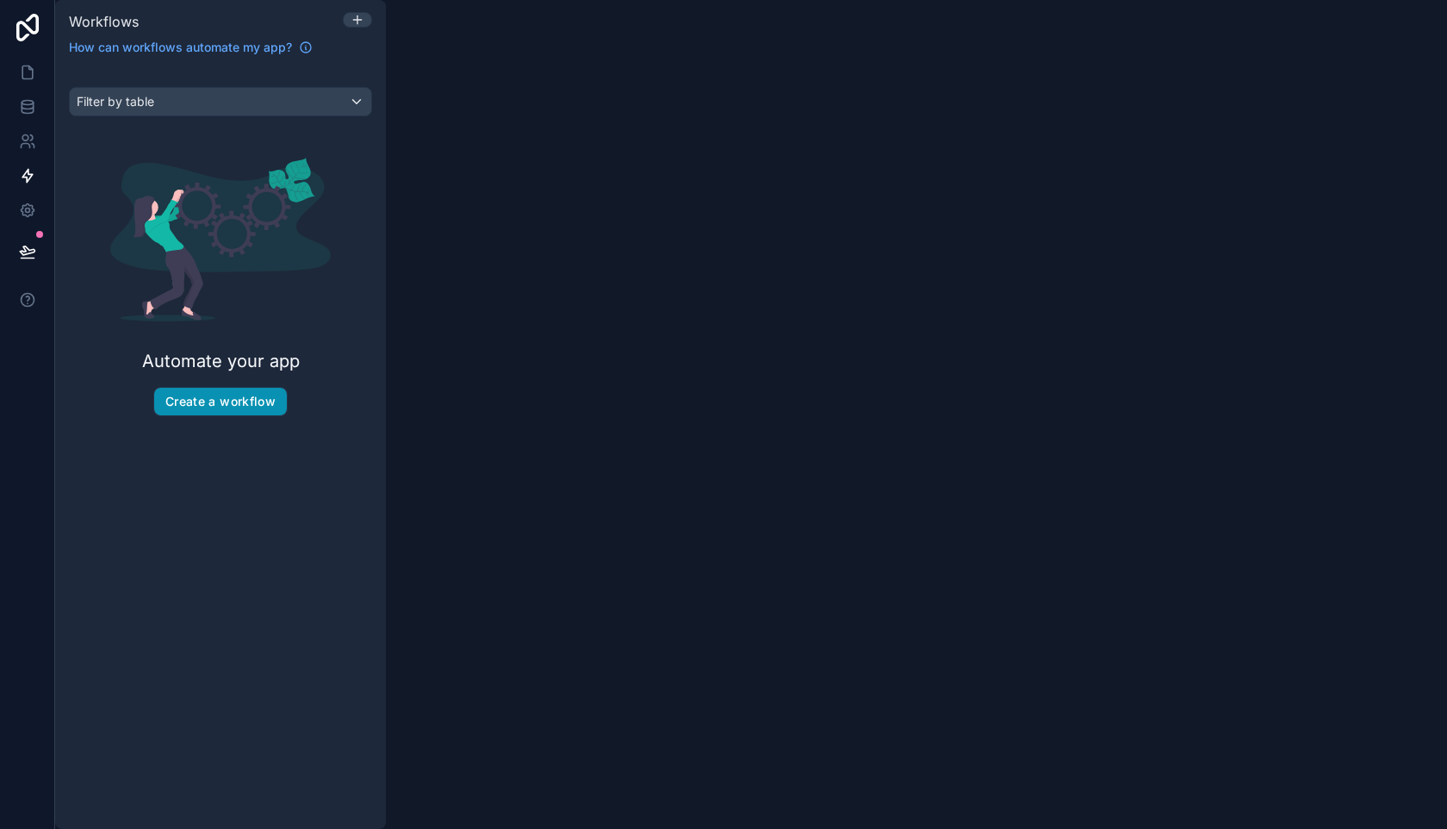
click at [182, 401] on button "Create a workflow" at bounding box center [220, 402] width 133 height 28
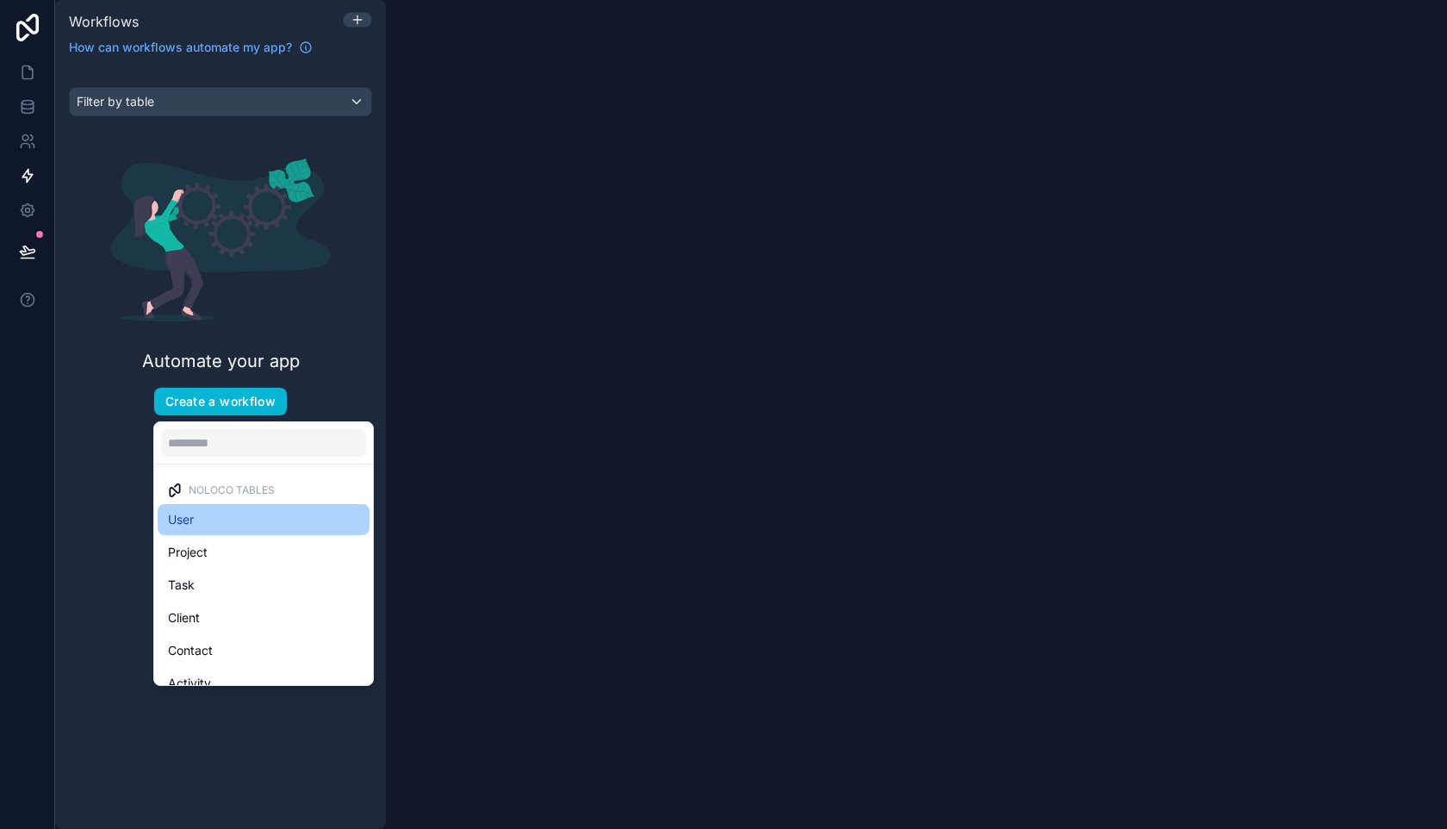
click at [225, 518] on div "User" at bounding box center [263, 519] width 191 height 21
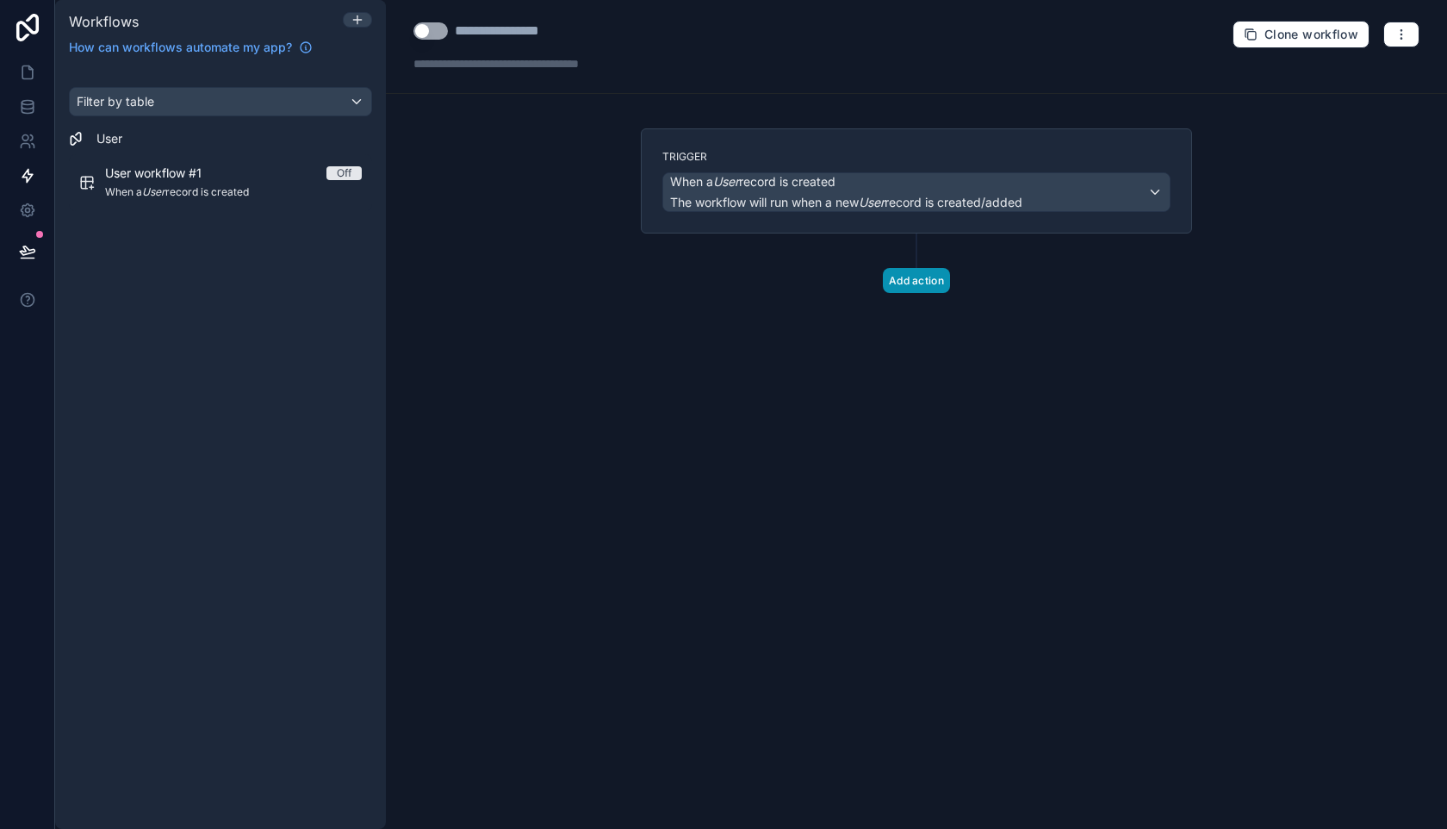
click at [909, 285] on button "Add action" at bounding box center [916, 280] width 67 height 25
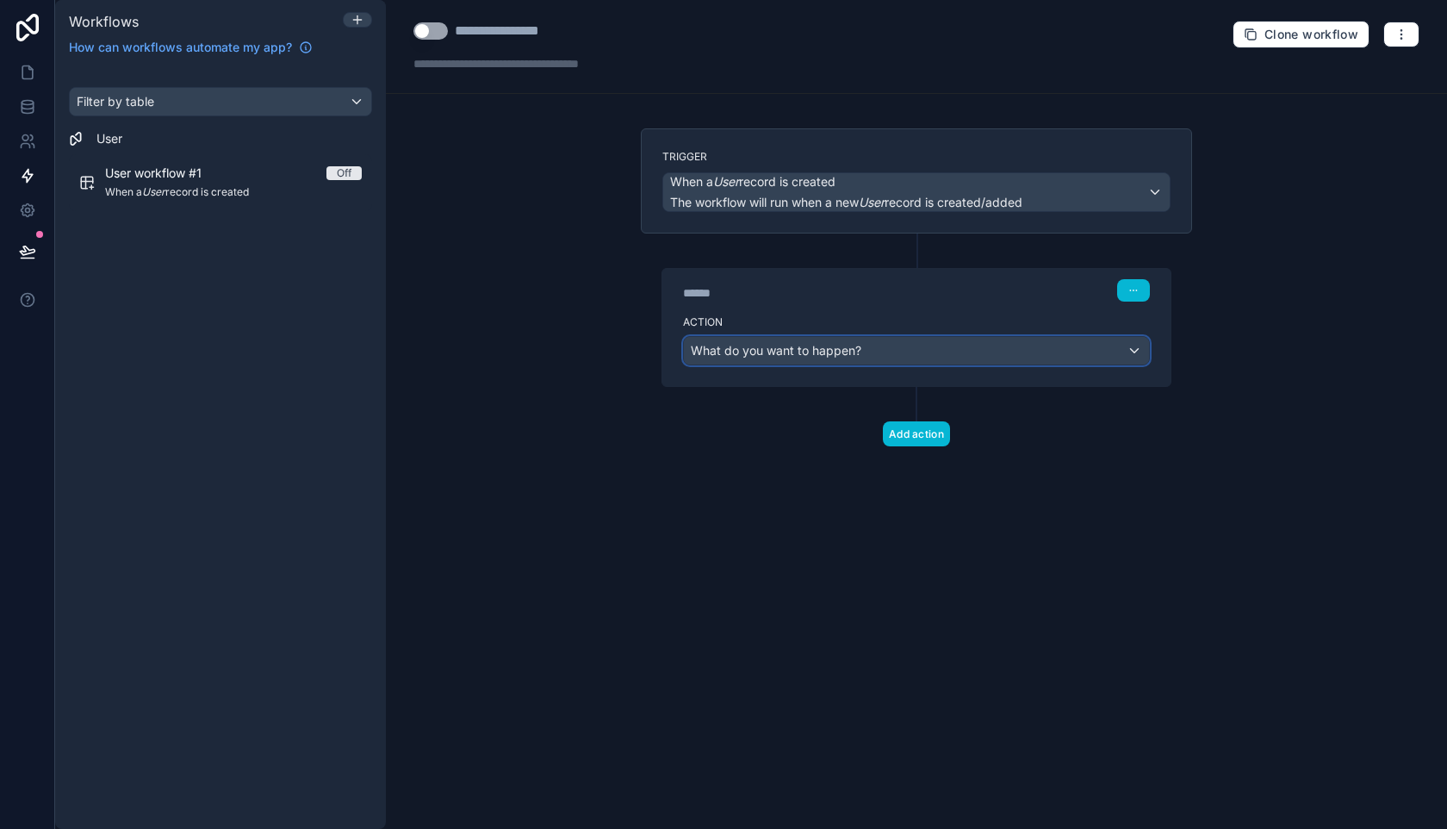
click at [784, 354] on span "What do you want to happen?" at bounding box center [776, 350] width 171 height 15
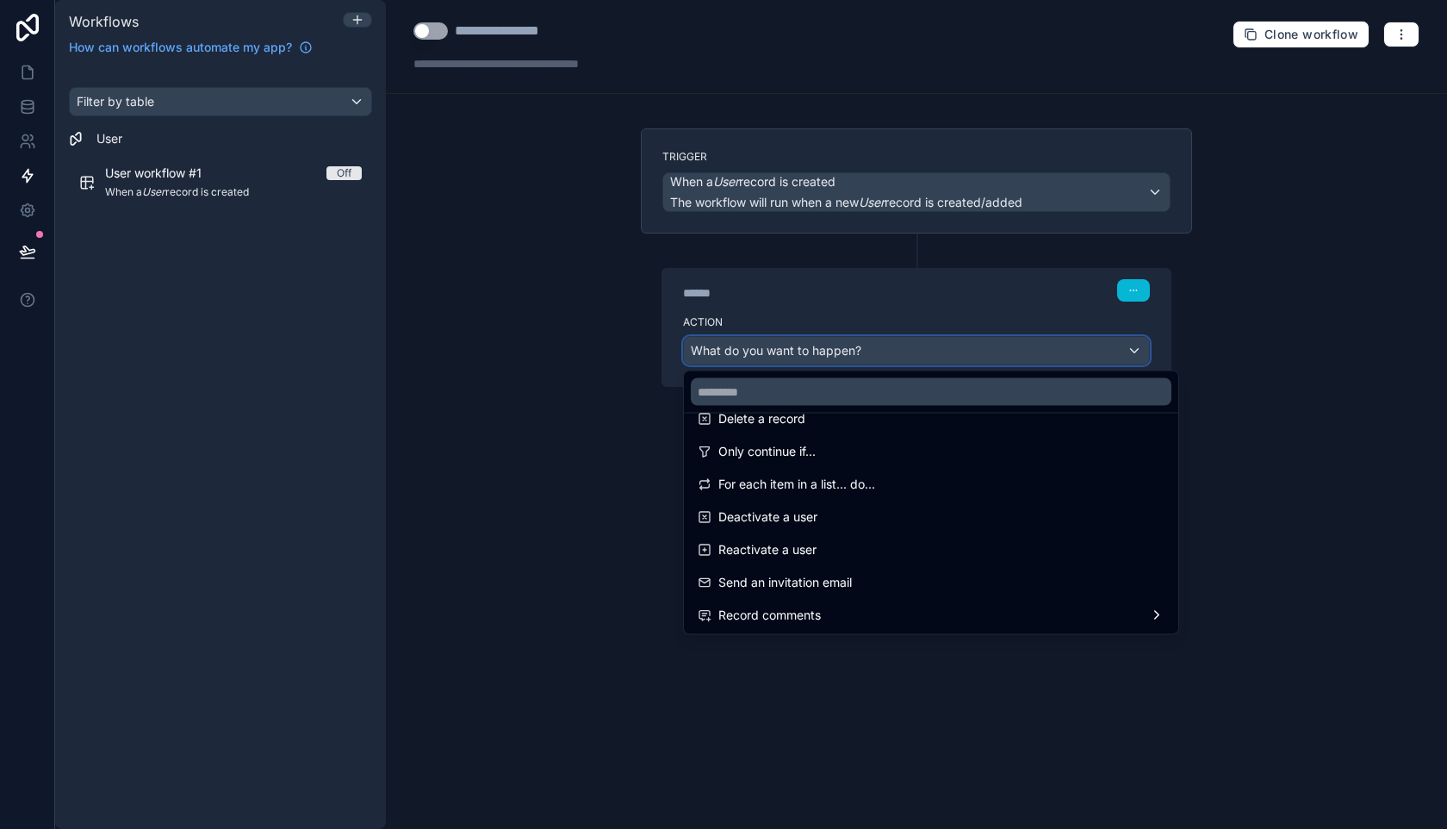
scroll to position [319, 0]
click at [544, 542] on div at bounding box center [723, 414] width 1447 height 829
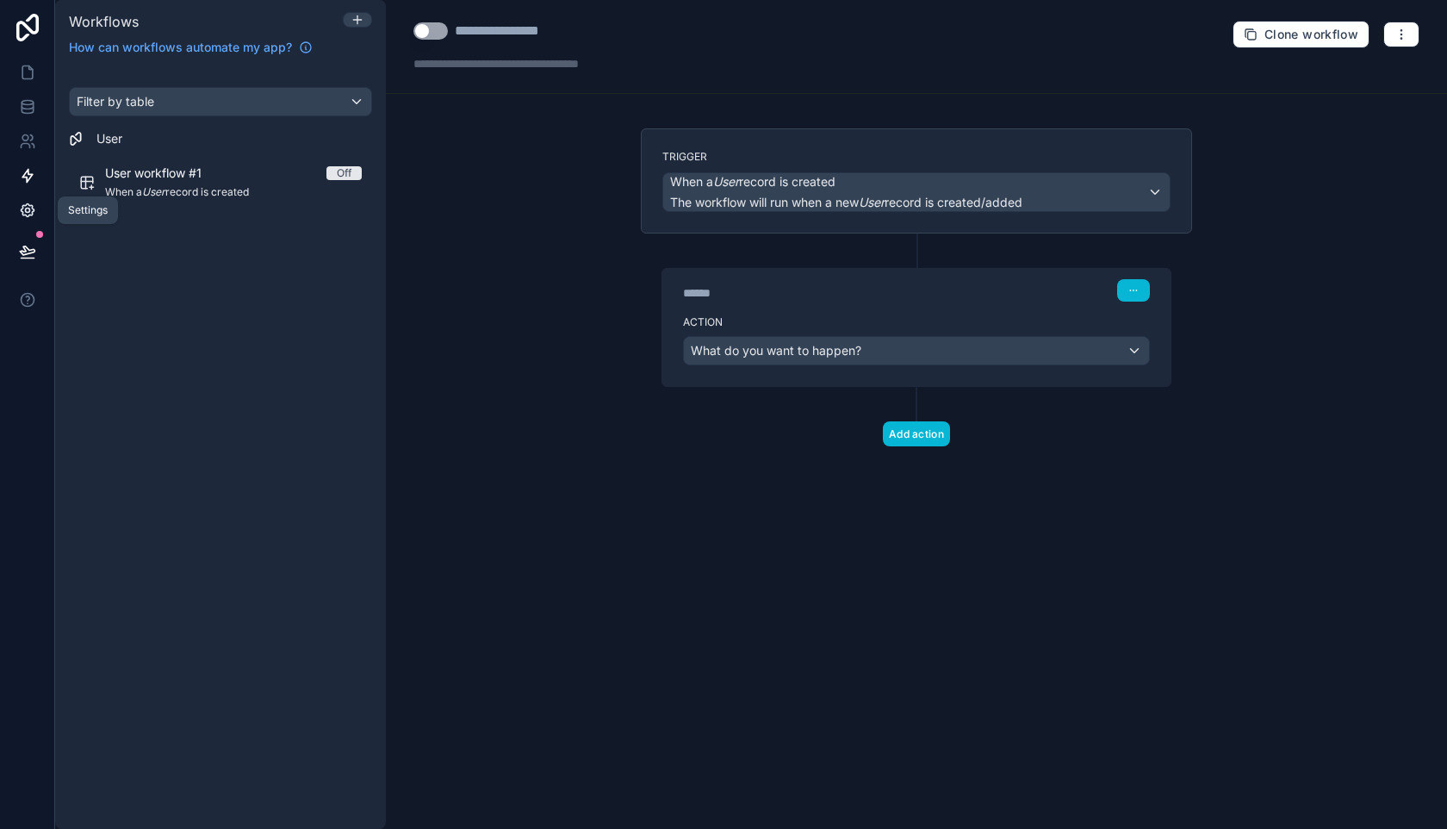
click at [19, 219] on link at bounding box center [27, 210] width 54 height 34
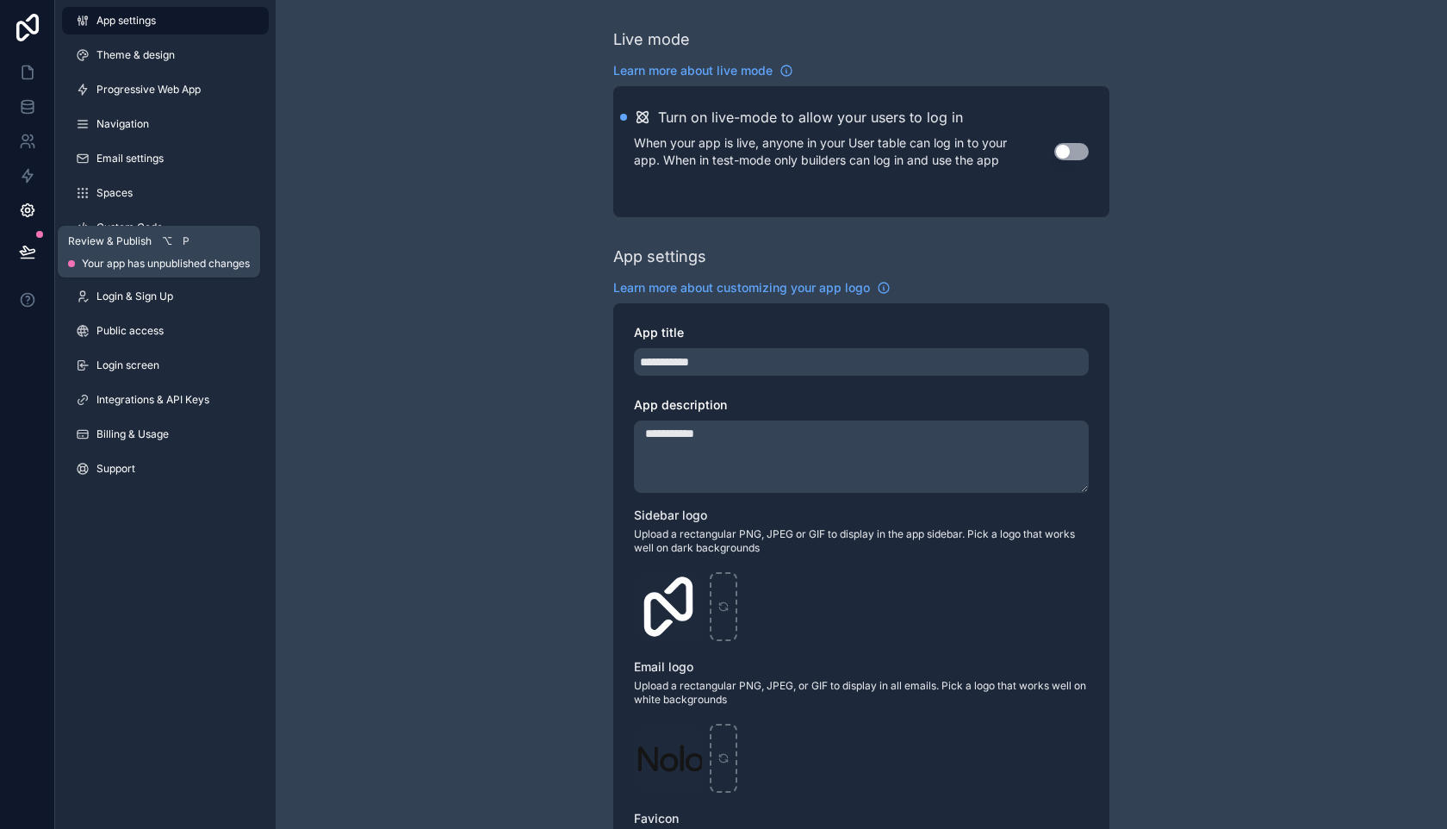
click at [27, 263] on button at bounding box center [28, 251] width 38 height 48
